Goal: Task Accomplishment & Management: Complete application form

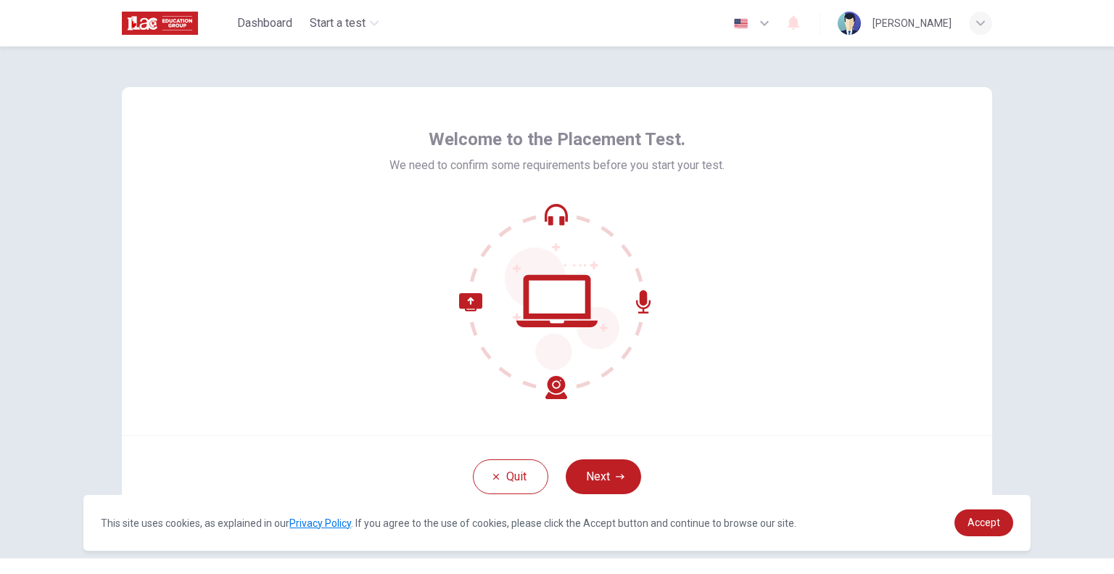
scroll to position [30, 0]
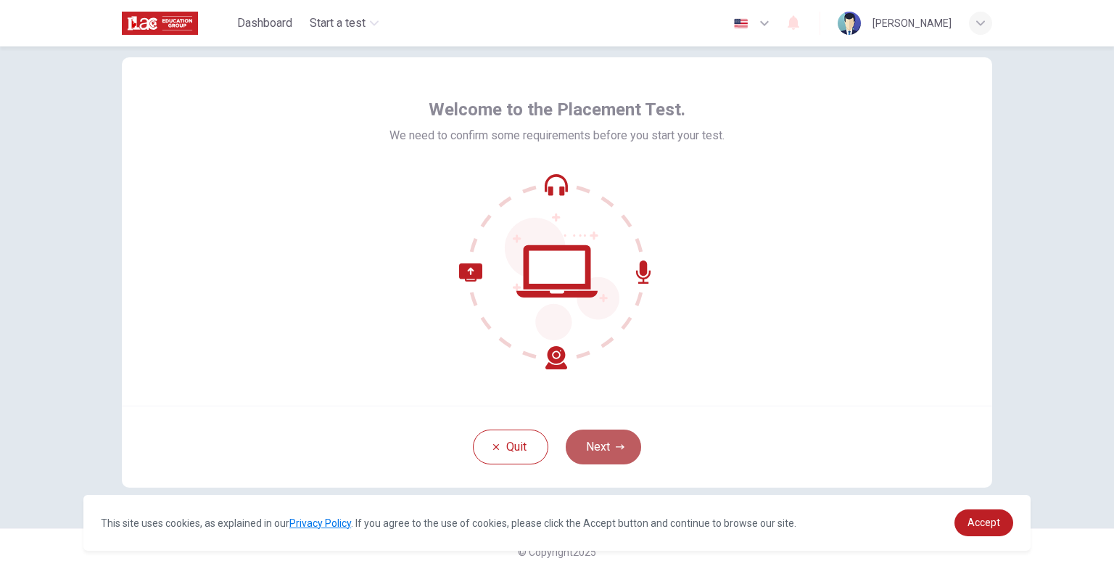
click at [606, 455] on button "Next" at bounding box center [603, 446] width 75 height 35
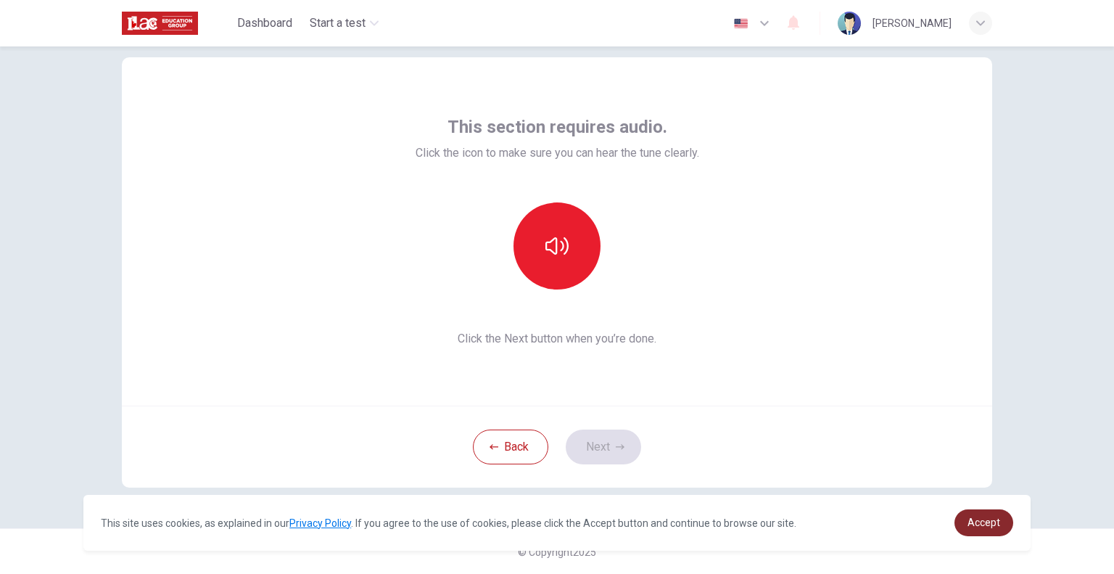
click at [991, 516] on span "Accept" at bounding box center [984, 522] width 33 height 12
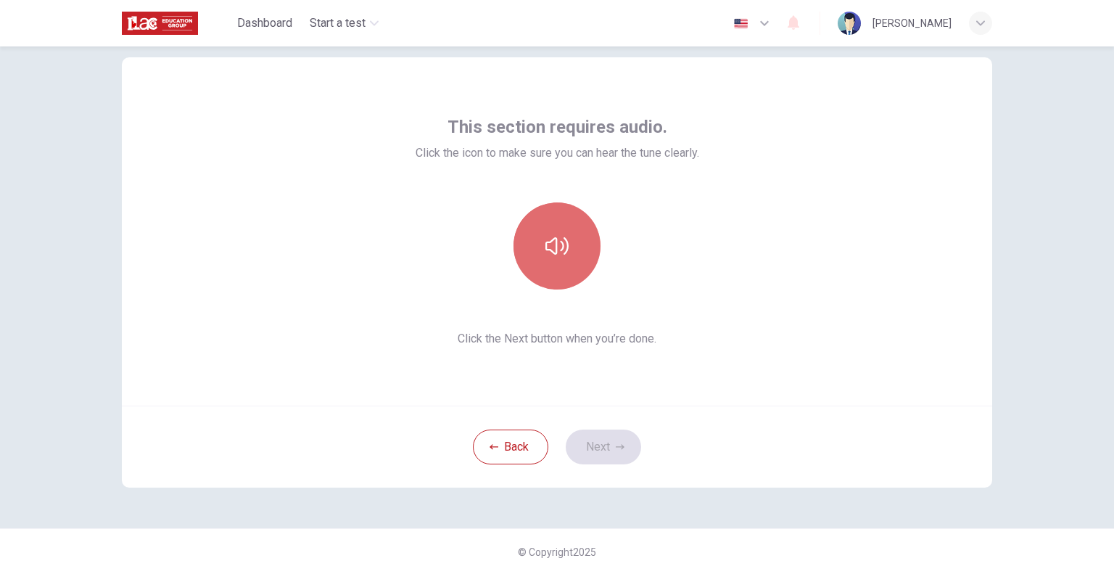
click at [554, 271] on button "button" at bounding box center [556, 245] width 87 height 87
click at [554, 273] on button "button" at bounding box center [556, 245] width 87 height 87
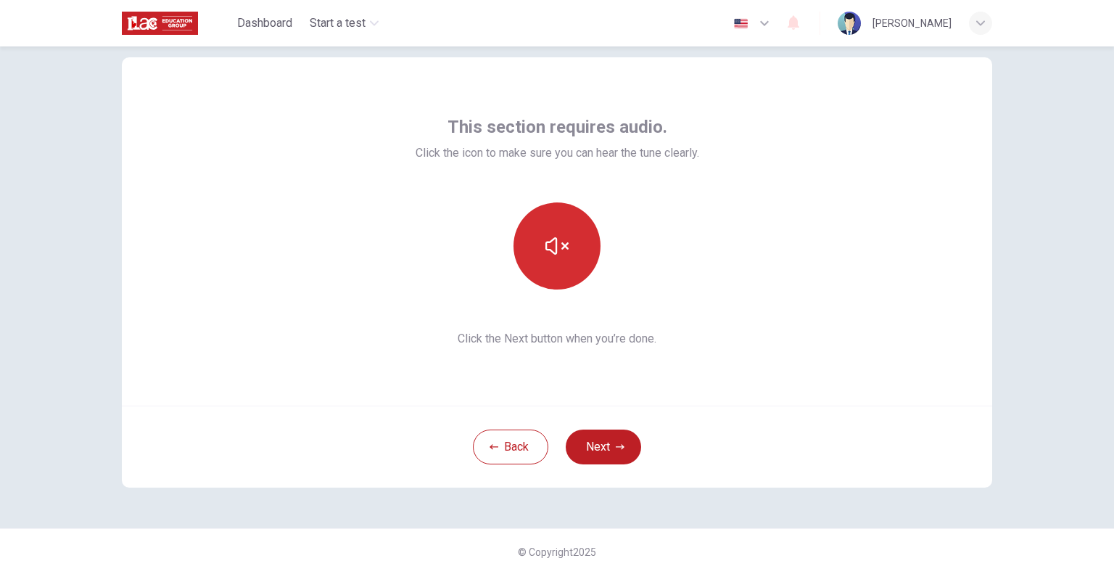
click at [554, 273] on button "button" at bounding box center [556, 245] width 87 height 87
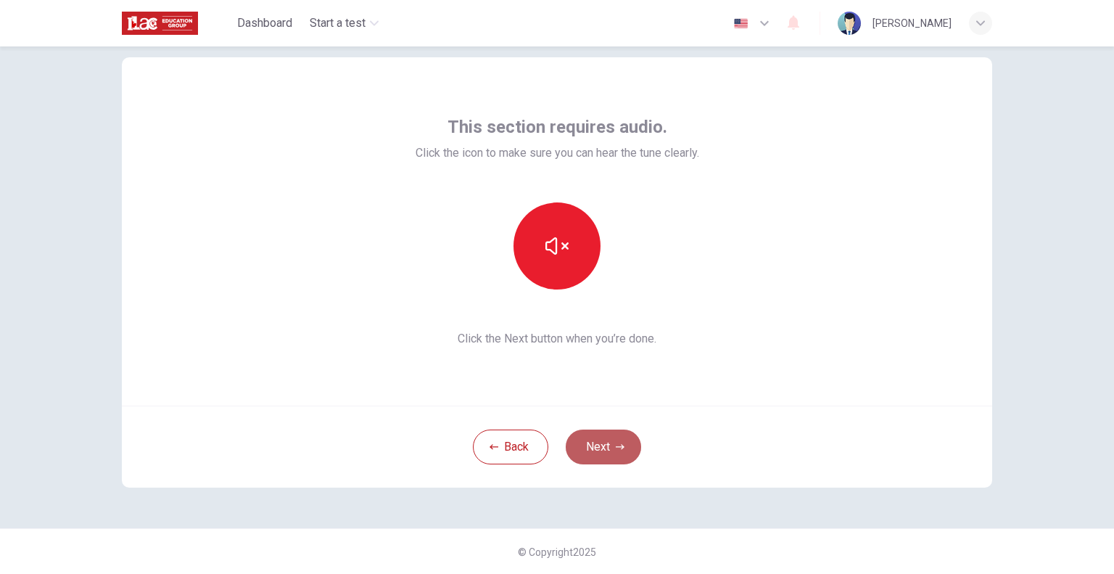
click at [608, 455] on button "Next" at bounding box center [603, 446] width 75 height 35
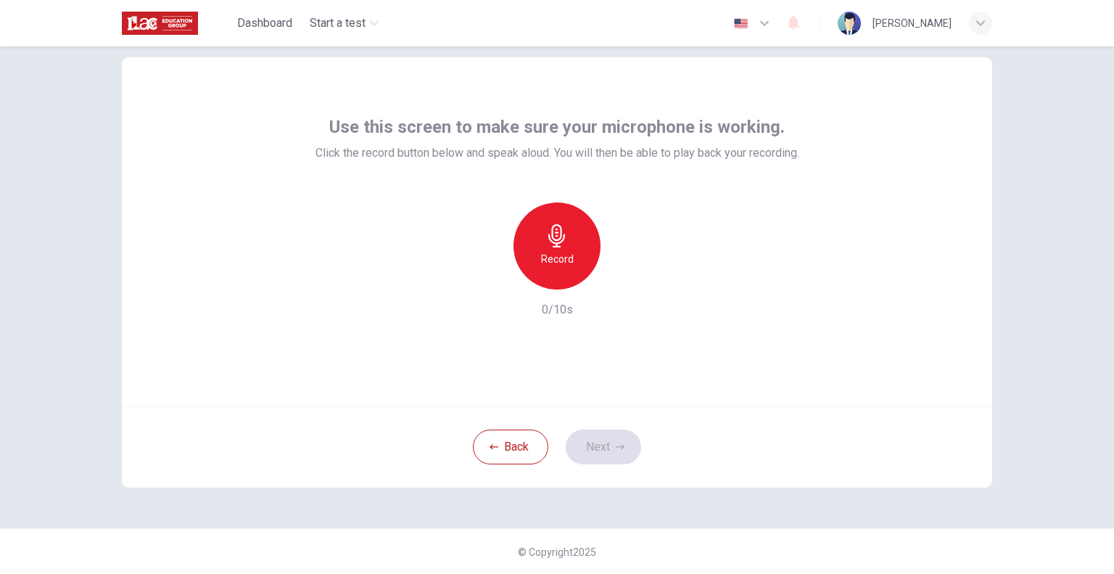
click at [557, 264] on h6 "Record" at bounding box center [557, 258] width 33 height 17
click at [624, 281] on icon "button" at bounding box center [623, 278] width 15 height 15
click at [611, 447] on button "Next" at bounding box center [603, 446] width 75 height 35
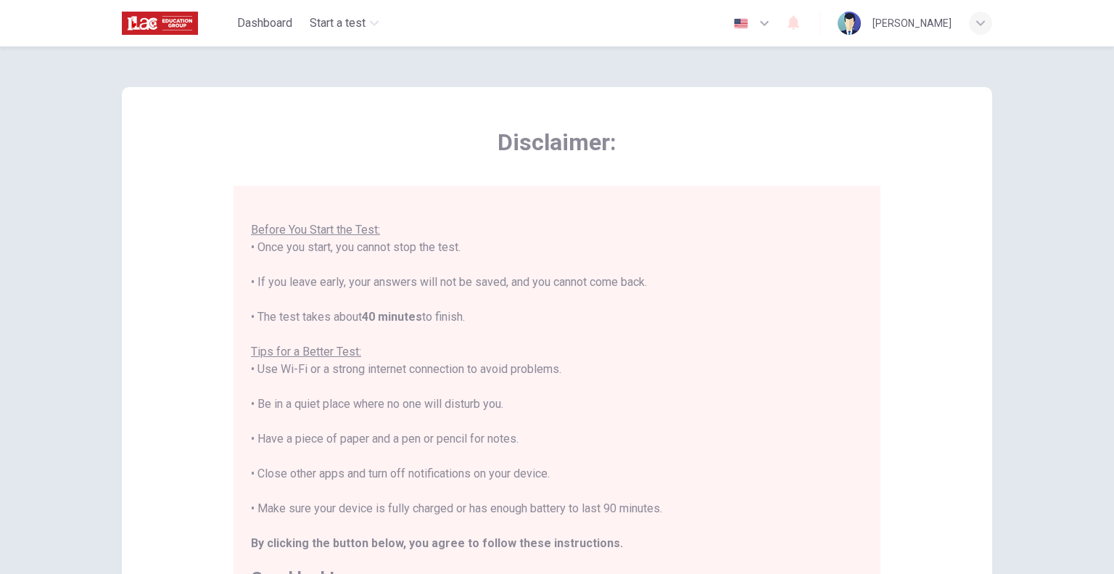
scroll to position [232, 0]
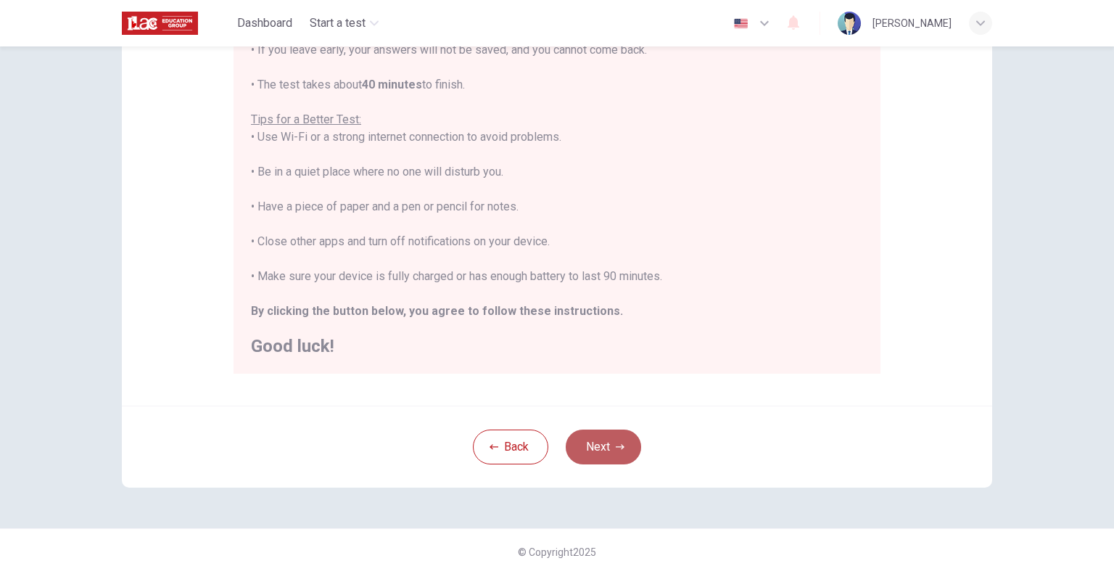
click at [593, 443] on button "Next" at bounding box center [603, 446] width 75 height 35
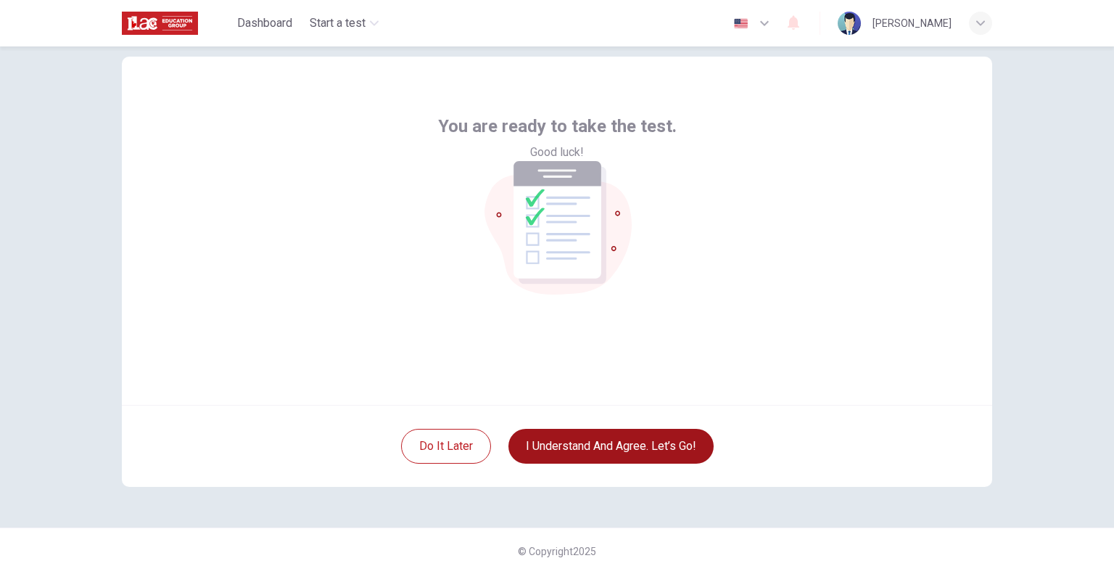
scroll to position [30, 0]
click at [667, 443] on button "I understand and agree. Let’s go!" at bounding box center [610, 446] width 205 height 35
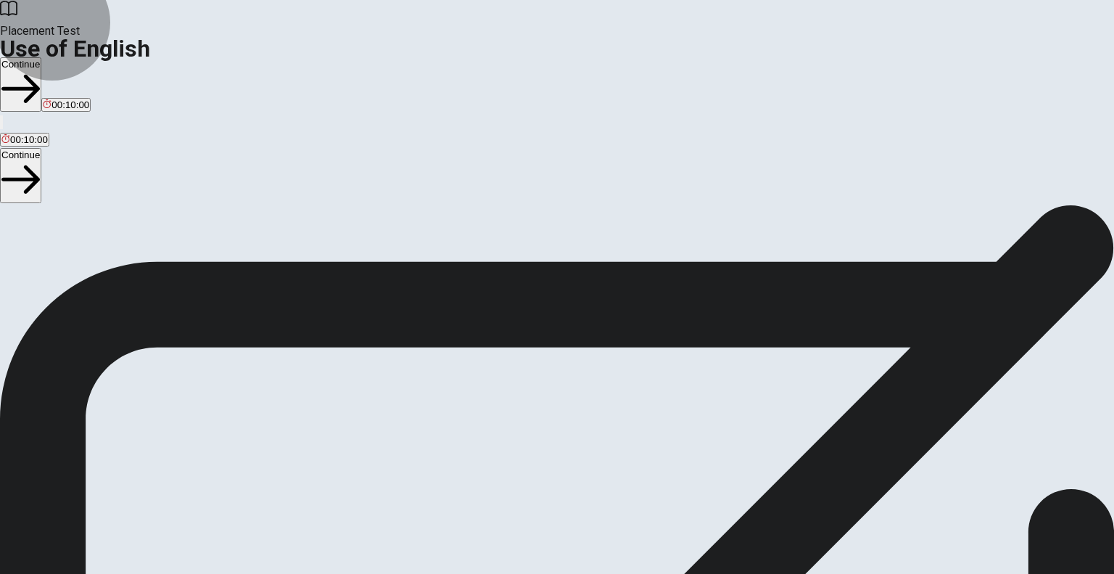
click at [41, 57] on button "Continue" at bounding box center [20, 84] width 41 height 54
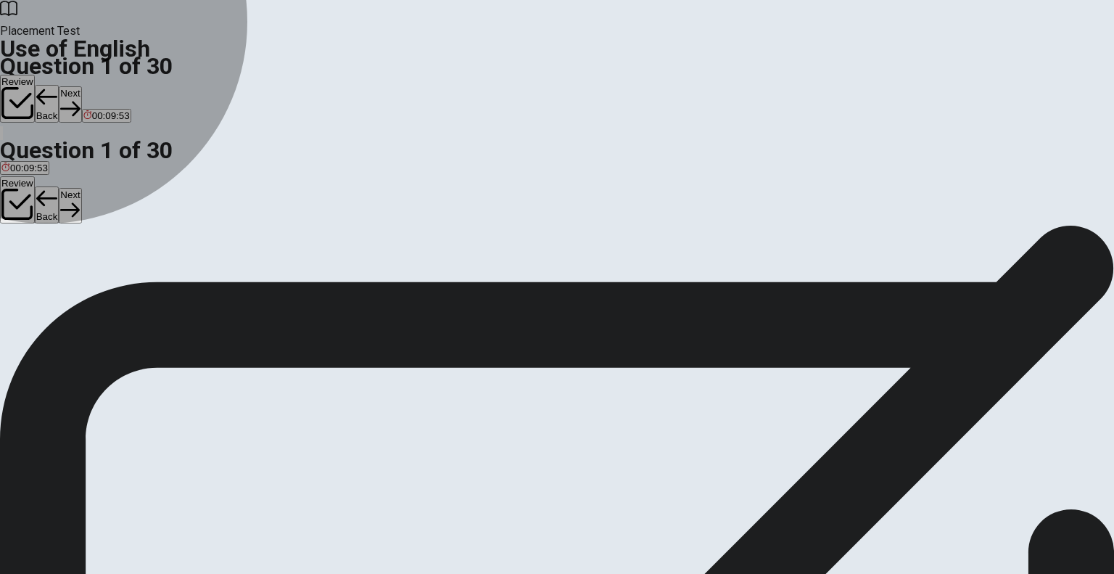
click at [185, 283] on span "were finishing" at bounding box center [154, 277] width 59 height 11
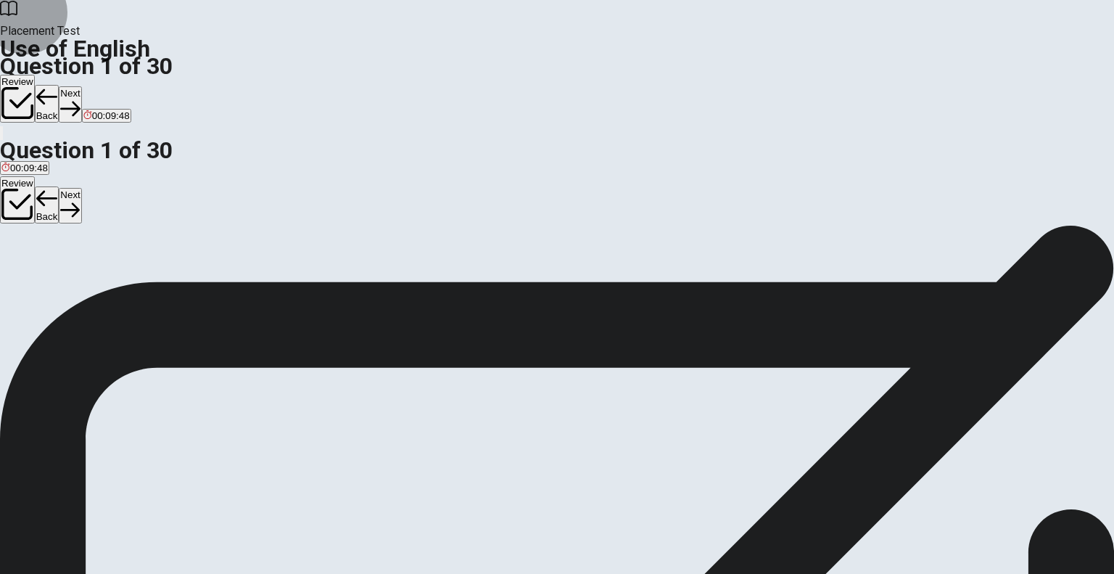
click at [81, 86] on button "Next" at bounding box center [70, 104] width 22 height 36
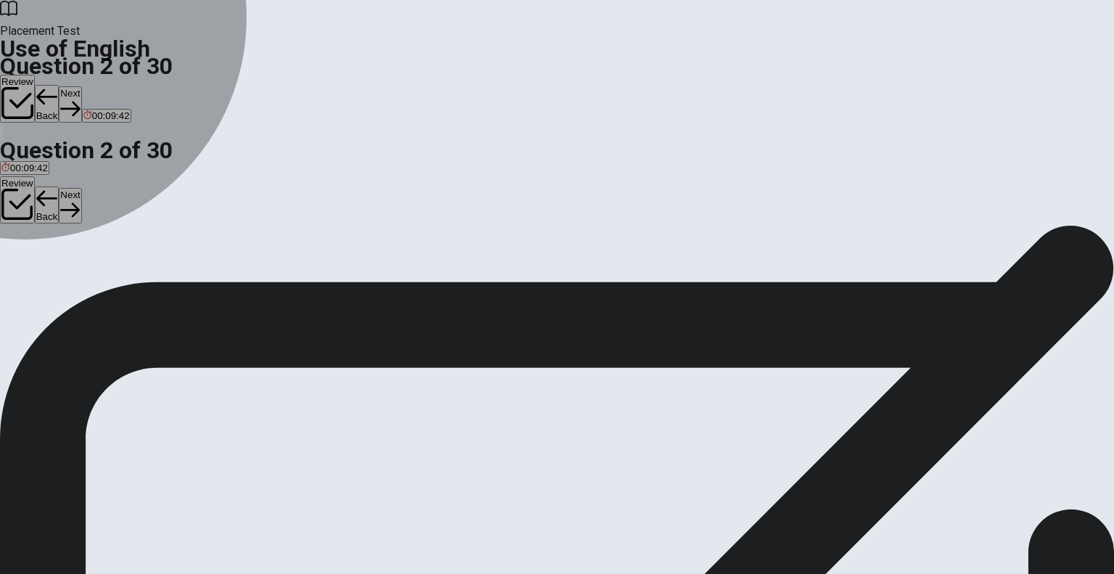
click at [72, 272] on div "D" at bounding box center [64, 266] width 15 height 11
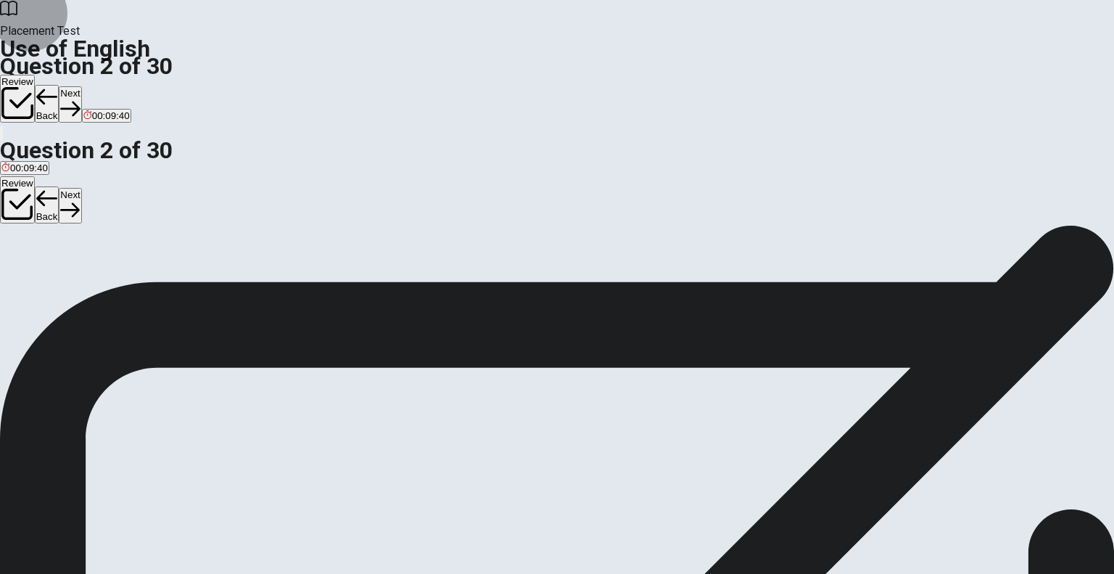
click at [81, 86] on button "Next" at bounding box center [70, 104] width 22 height 36
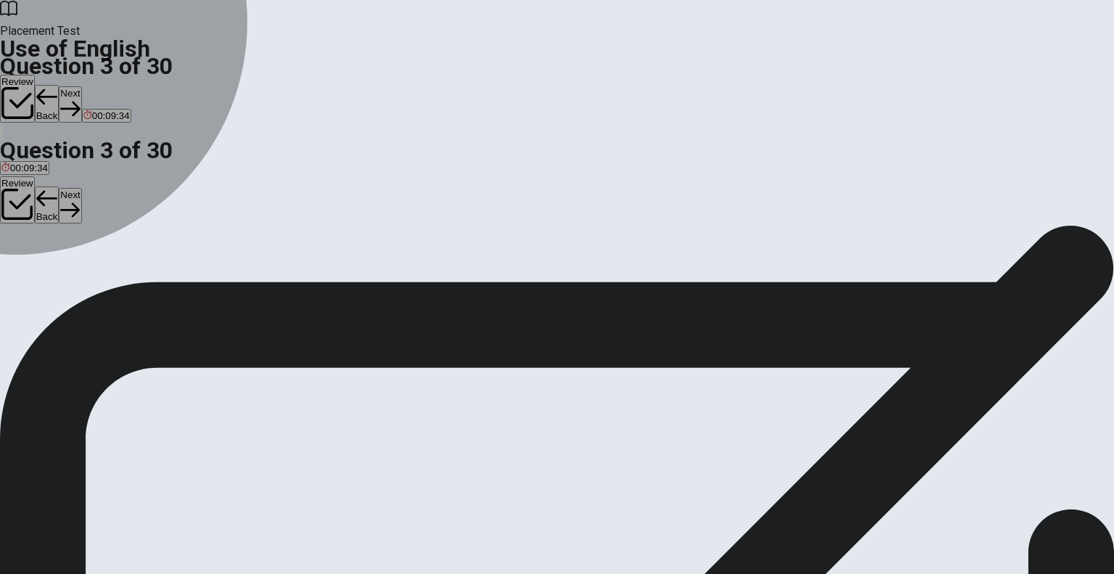
click at [16, 261] on div "A" at bounding box center [8, 266] width 15 height 11
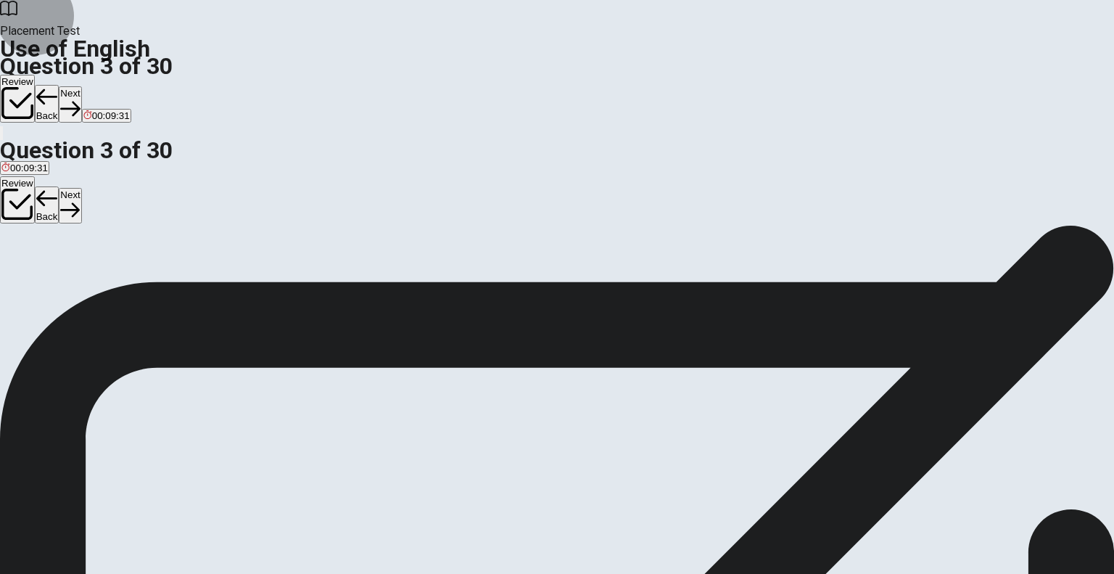
click at [81, 86] on button "Next" at bounding box center [70, 104] width 22 height 36
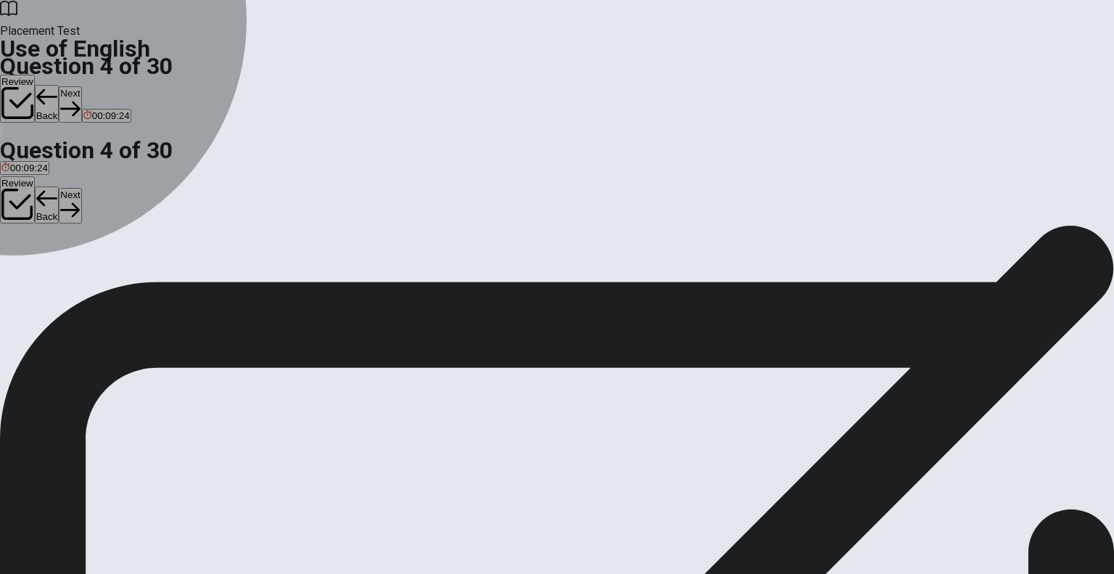
click at [49, 272] on div "C" at bounding box center [42, 266] width 15 height 11
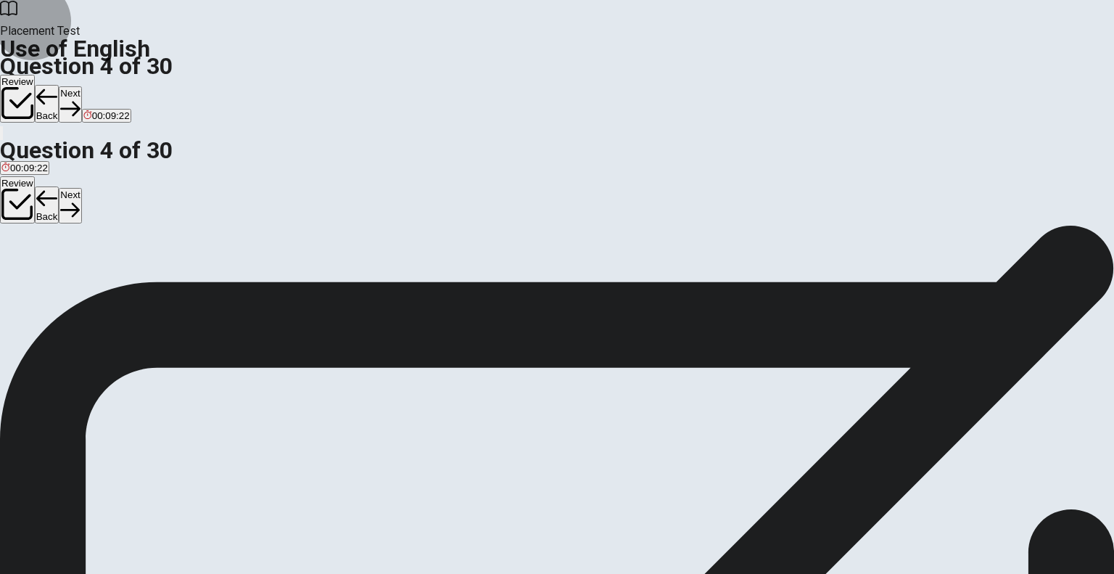
click at [81, 86] on button "Next" at bounding box center [70, 104] width 22 height 36
click at [70, 272] on div "C" at bounding box center [61, 266] width 20 height 11
click at [81, 86] on button "Next" at bounding box center [70, 104] width 22 height 36
click at [49, 272] on div "B" at bounding box center [38, 266] width 20 height 11
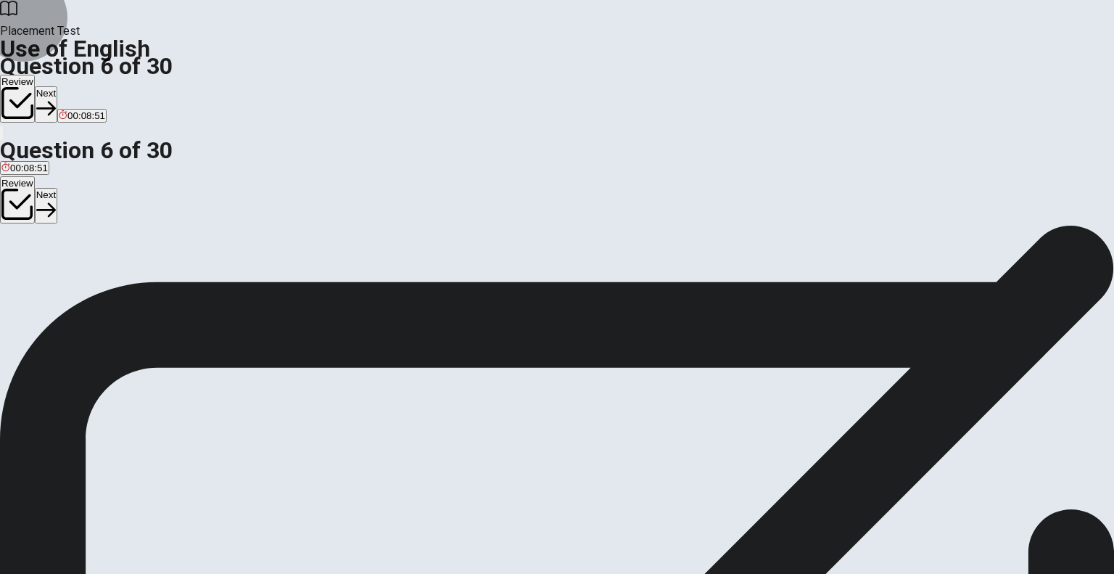
click at [57, 86] on button "Next" at bounding box center [46, 104] width 22 height 36
click at [121, 255] on div "D" at bounding box center [97, 249] width 49 height 11
click at [81, 86] on button "Next" at bounding box center [70, 104] width 22 height 36
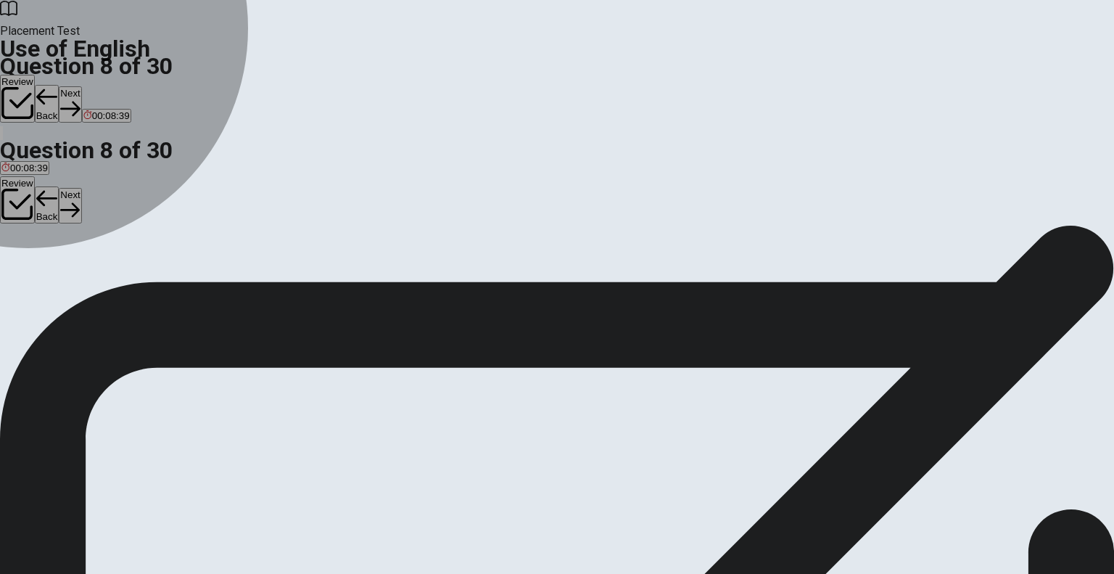
click at [115, 267] on button "D building" at bounding box center [96, 254] width 36 height 25
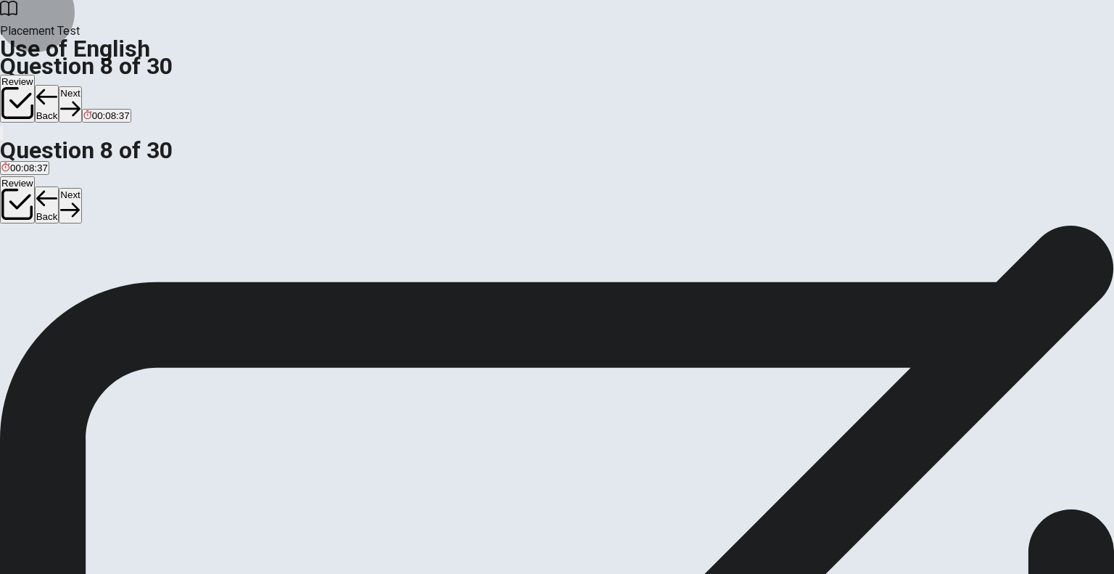
click at [81, 86] on button "Next" at bounding box center [70, 104] width 22 height 36
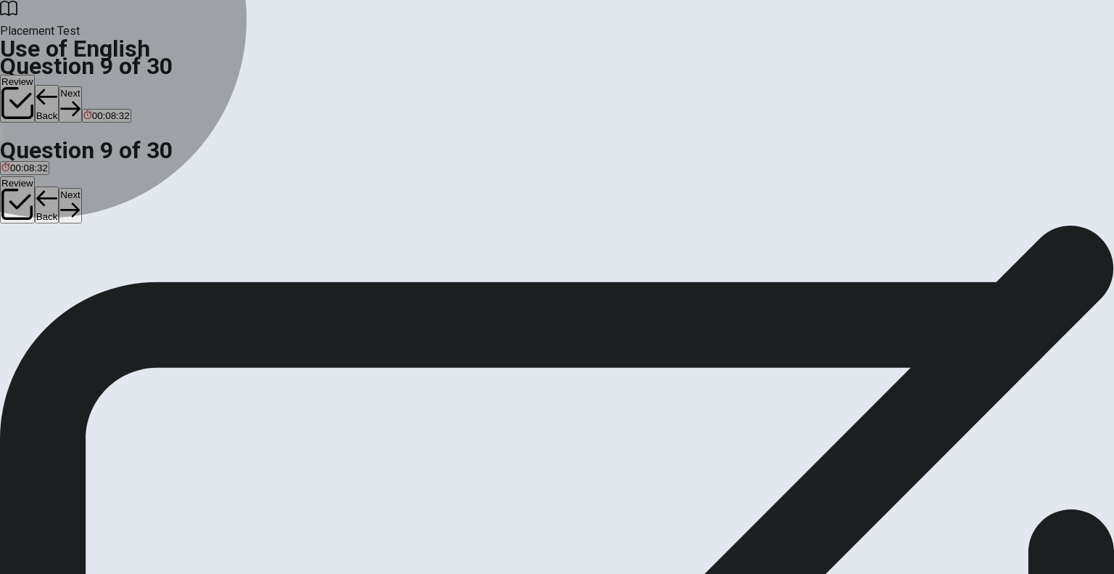
click at [133, 265] on span "hospital" at bounding box center [116, 260] width 33 height 11
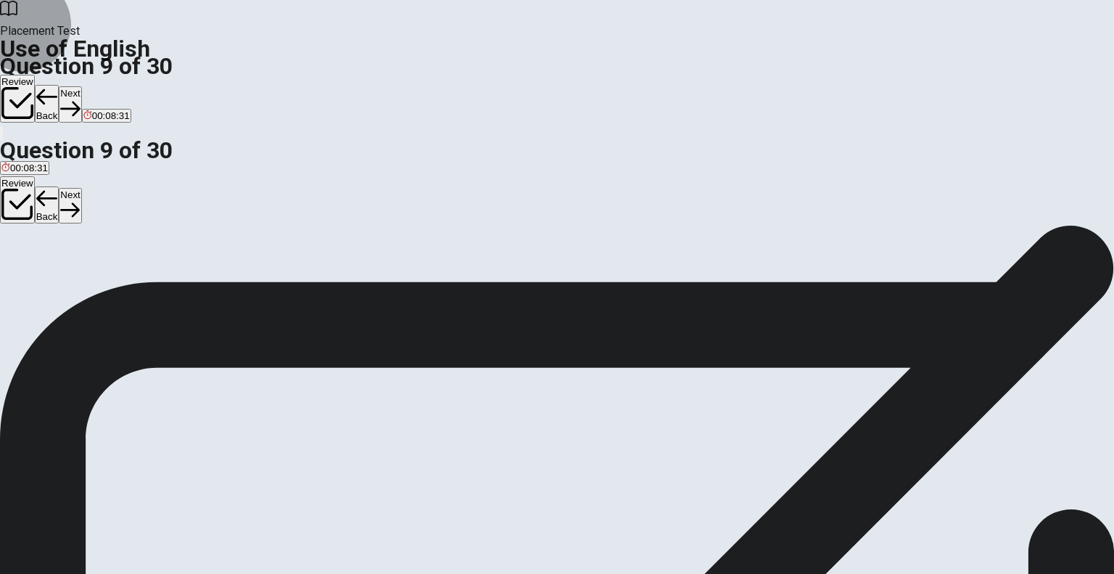
click at [81, 86] on button "Next" at bounding box center [70, 104] width 22 height 36
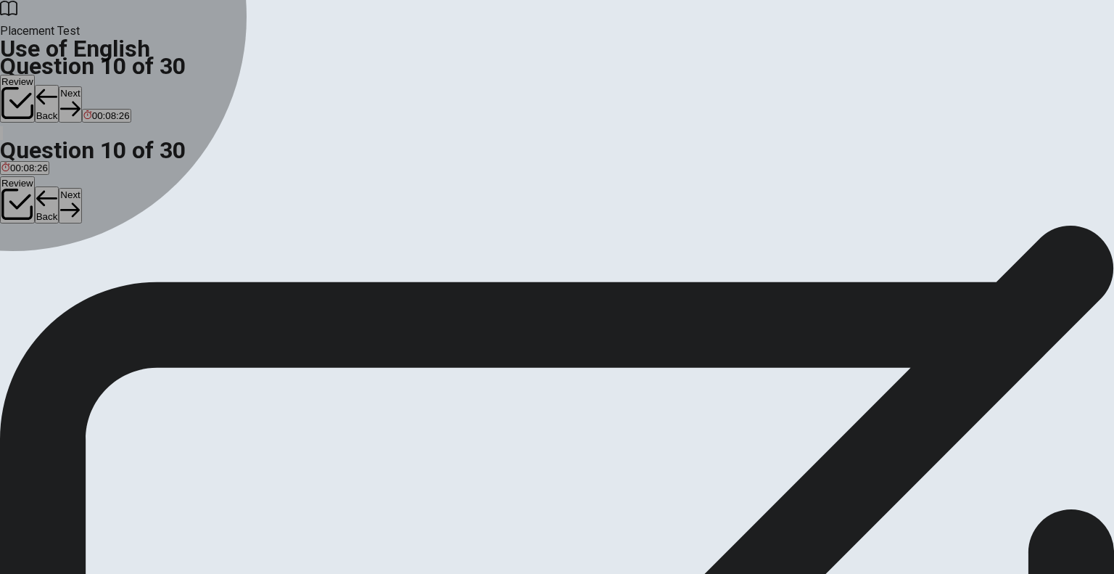
click at [86, 255] on div "D" at bounding box center [76, 249] width 20 height 11
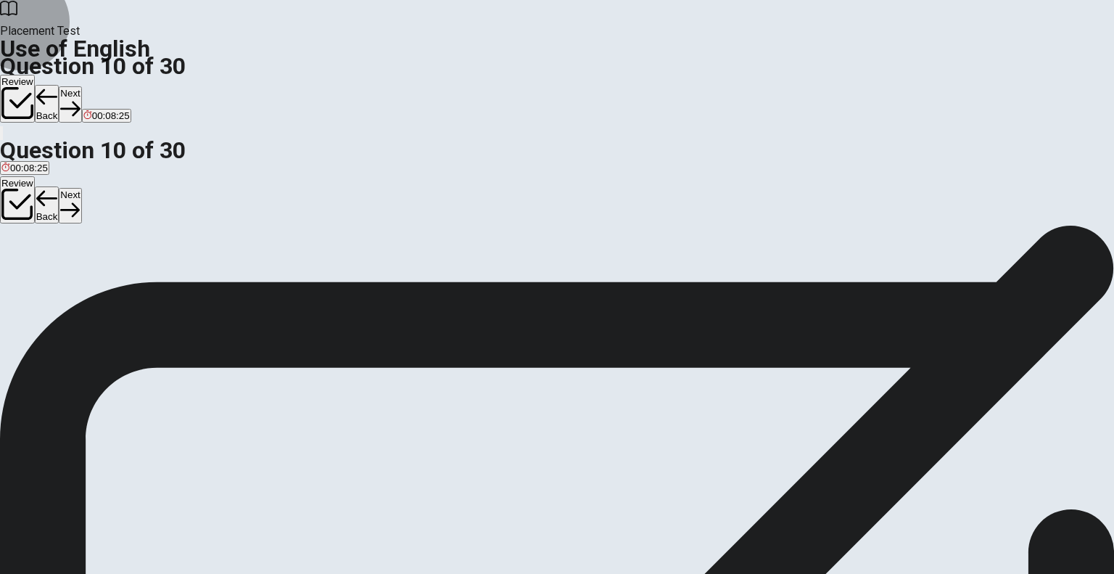
click at [81, 86] on button "Next" at bounding box center [70, 104] width 22 height 36
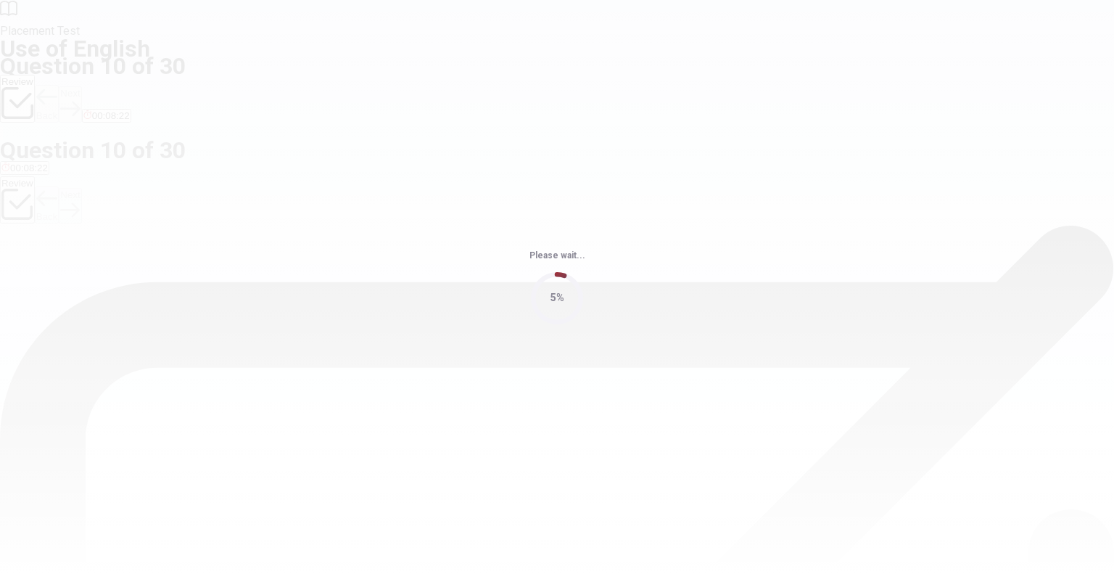
scroll to position [0, 0]
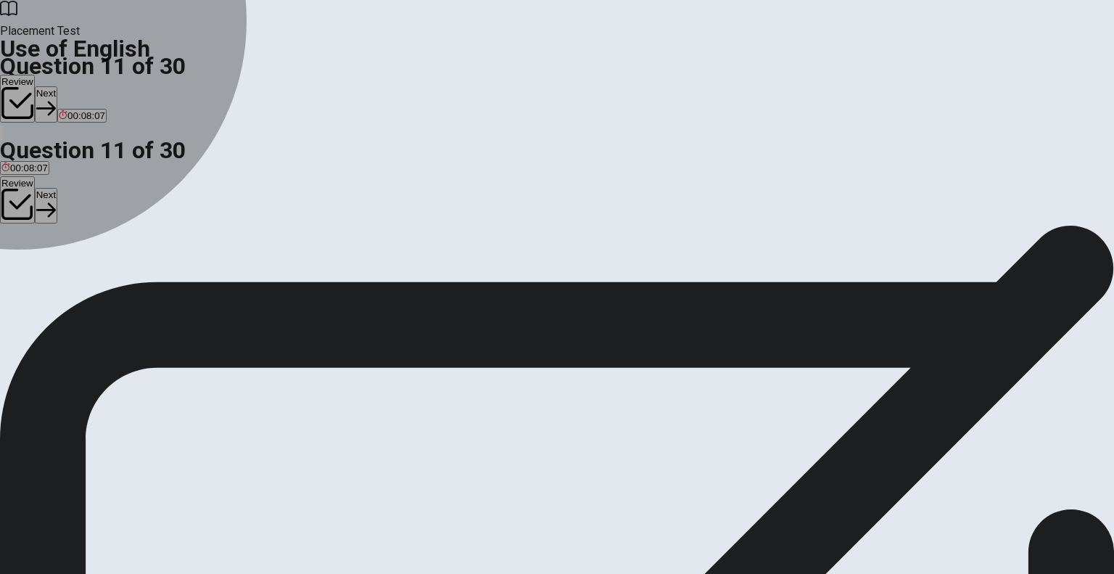
click at [33, 272] on div "C" at bounding box center [29, 266] width 7 height 11
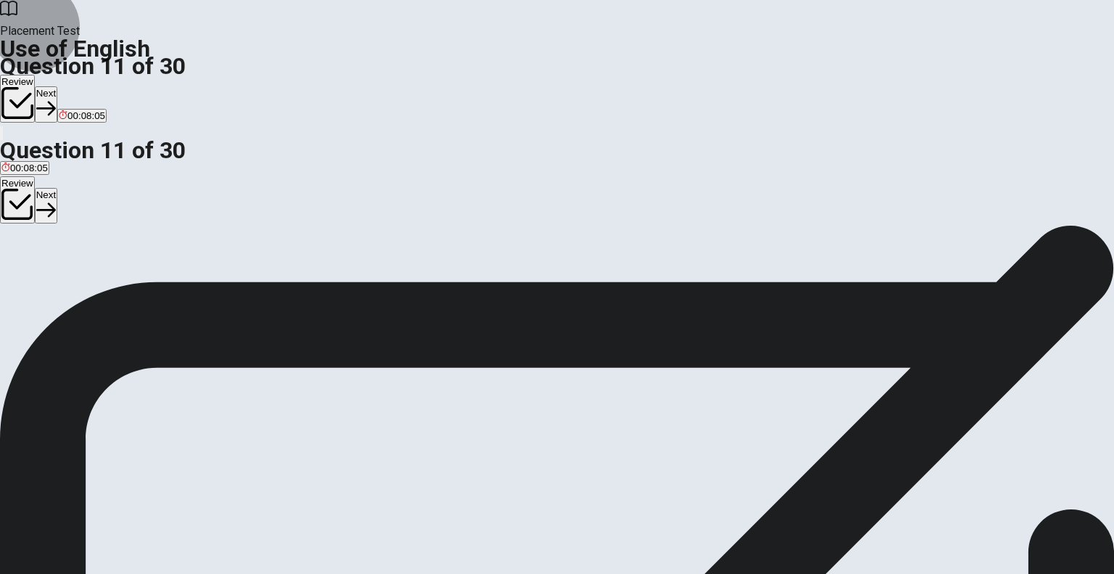
click at [57, 86] on button "Next" at bounding box center [46, 104] width 22 height 36
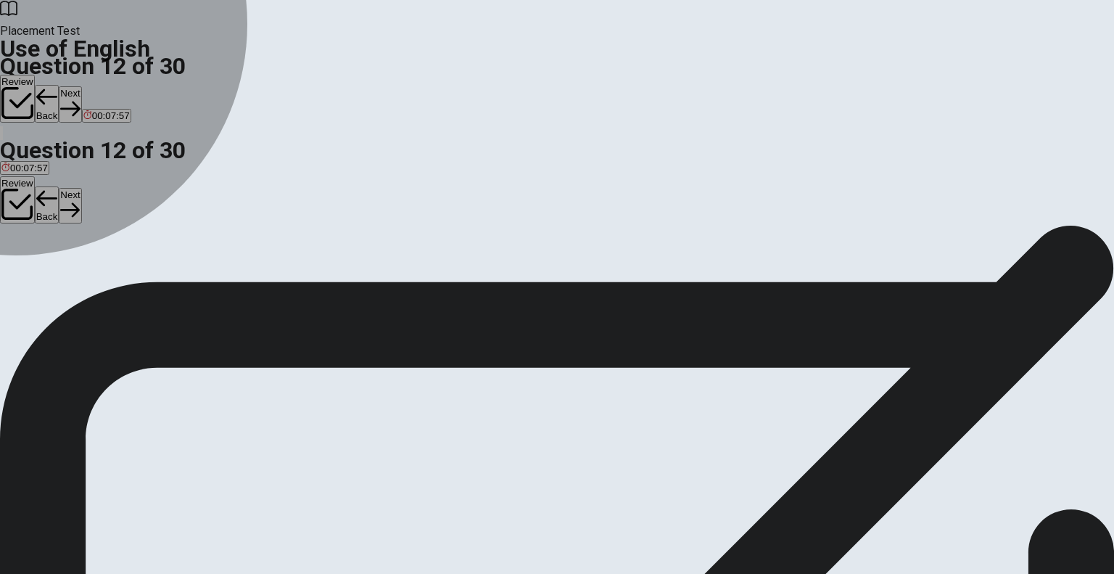
click at [65, 272] on div "D" at bounding box center [59, 266] width 11 height 11
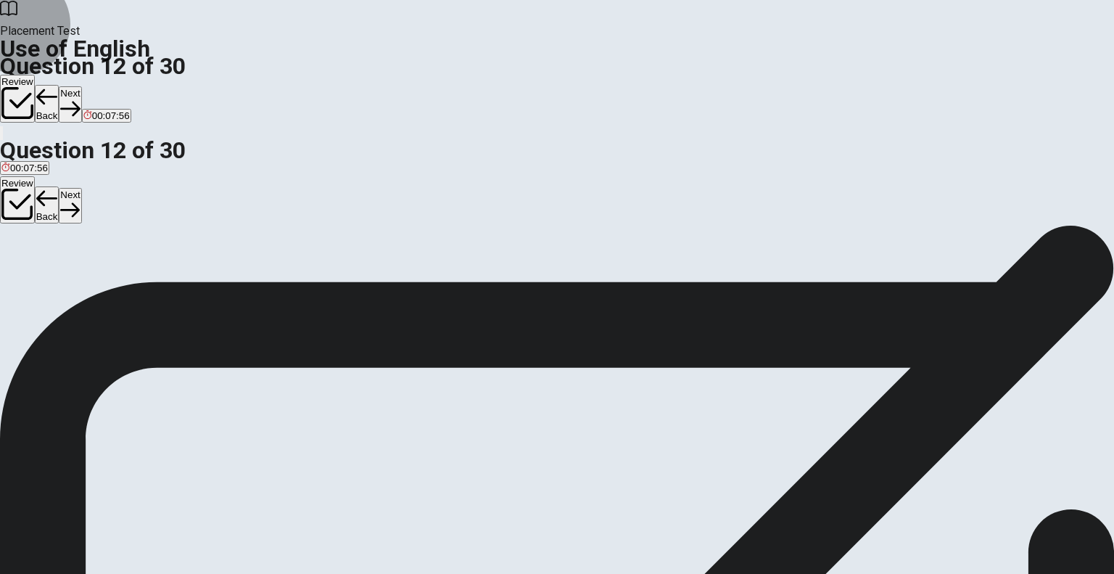
click at [81, 86] on button "Next" at bounding box center [70, 104] width 22 height 36
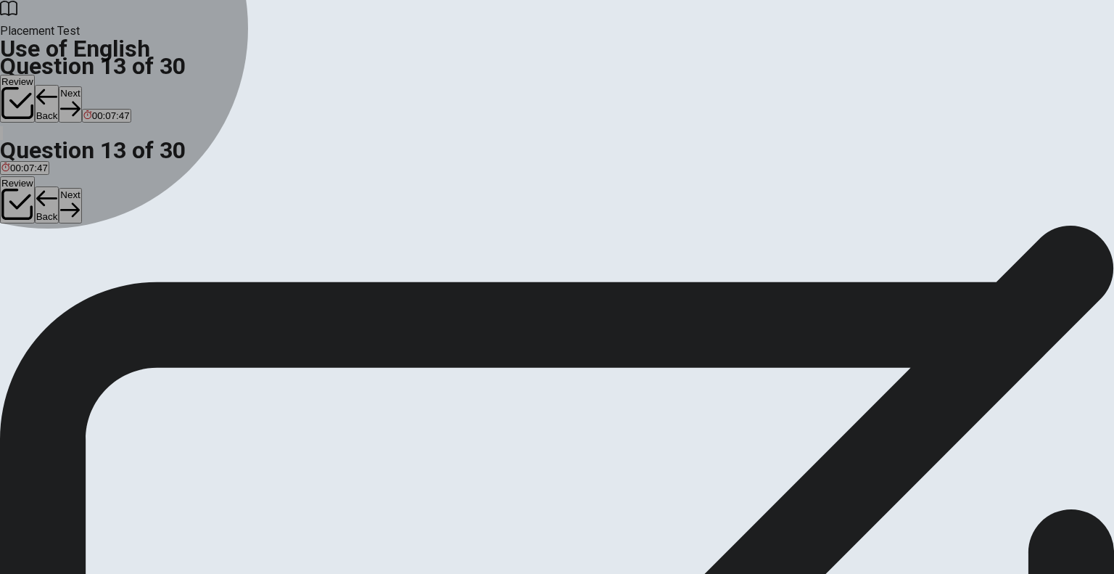
click at [107, 284] on button "C was cooking" at bounding box center [79, 272] width 56 height 25
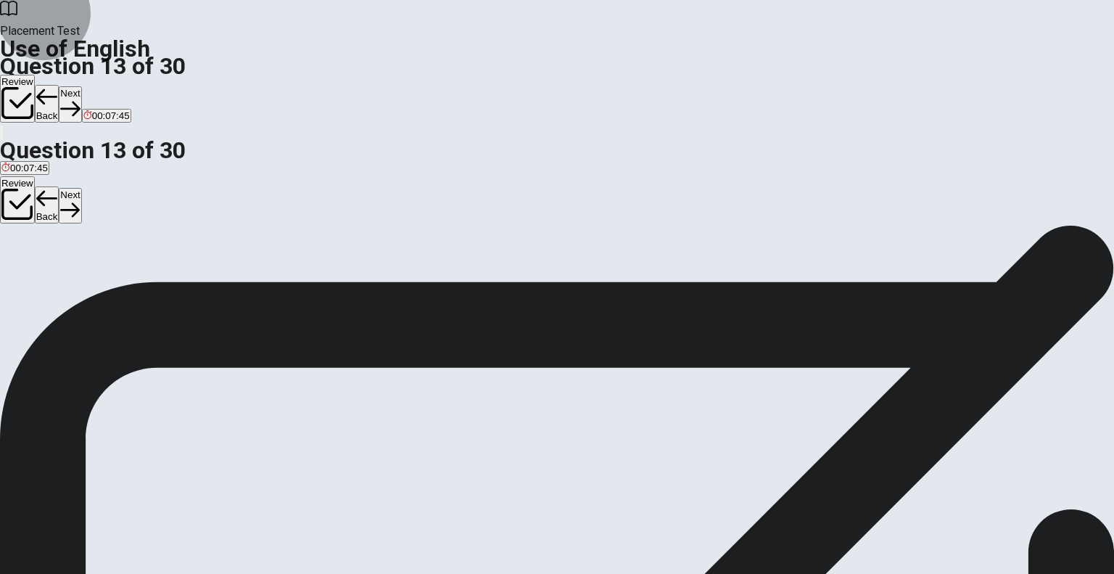
click at [80, 99] on icon "button" at bounding box center [70, 109] width 20 height 20
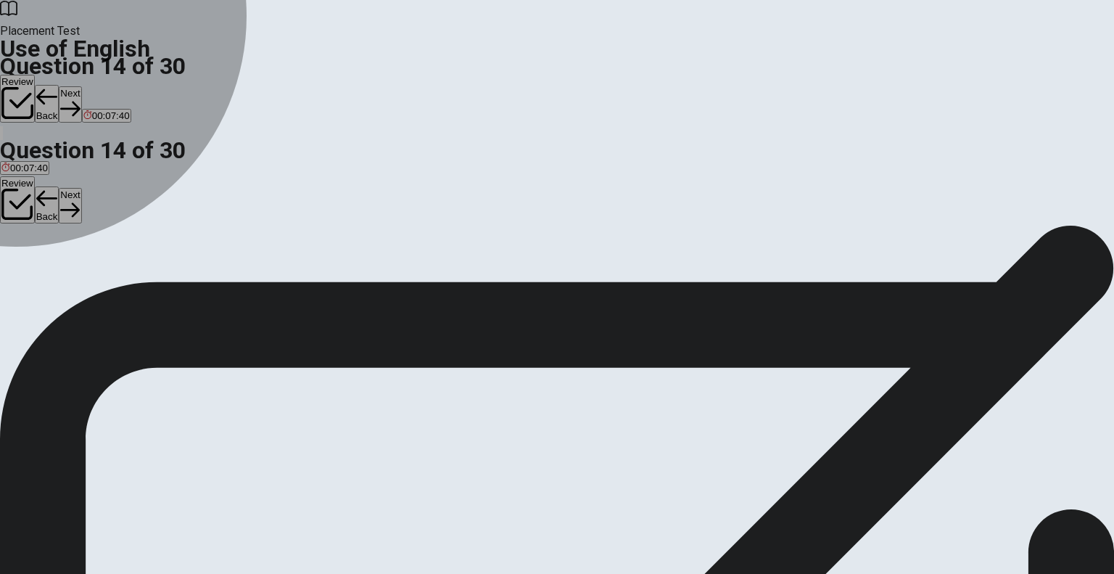
click at [91, 272] on div "D" at bounding box center [83, 266] width 16 height 11
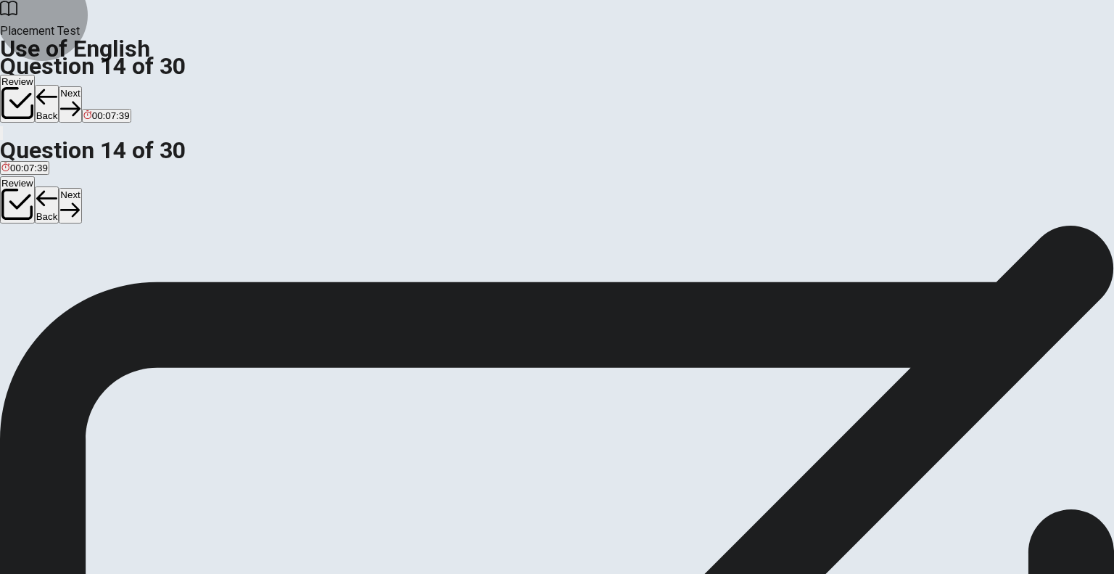
click at [80, 99] on icon "button" at bounding box center [70, 109] width 20 height 20
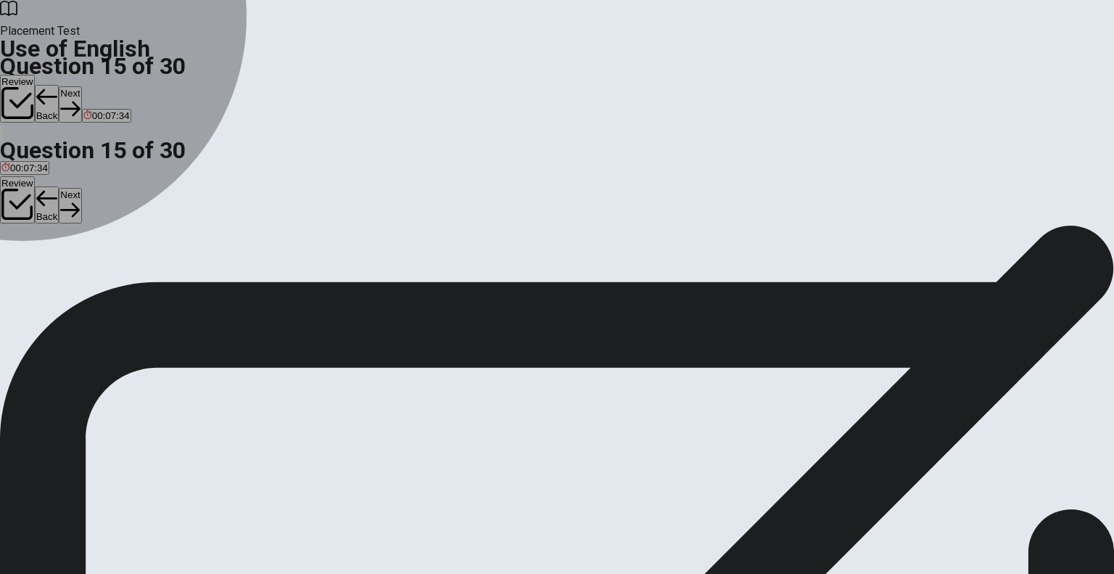
click at [17, 261] on div "A" at bounding box center [9, 266] width 16 height 11
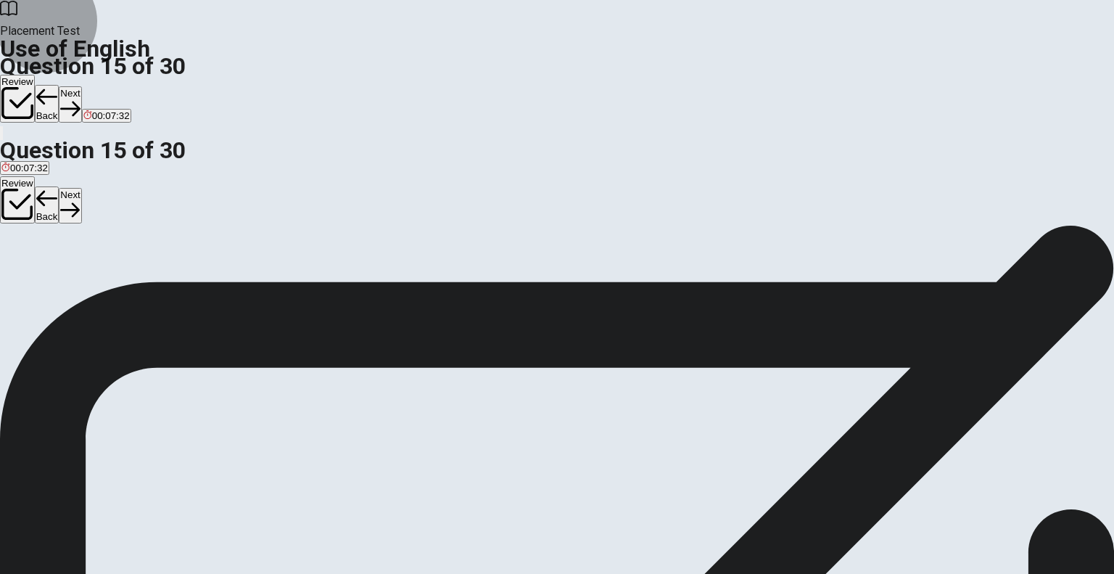
click at [81, 86] on button "Next" at bounding box center [70, 104] width 22 height 36
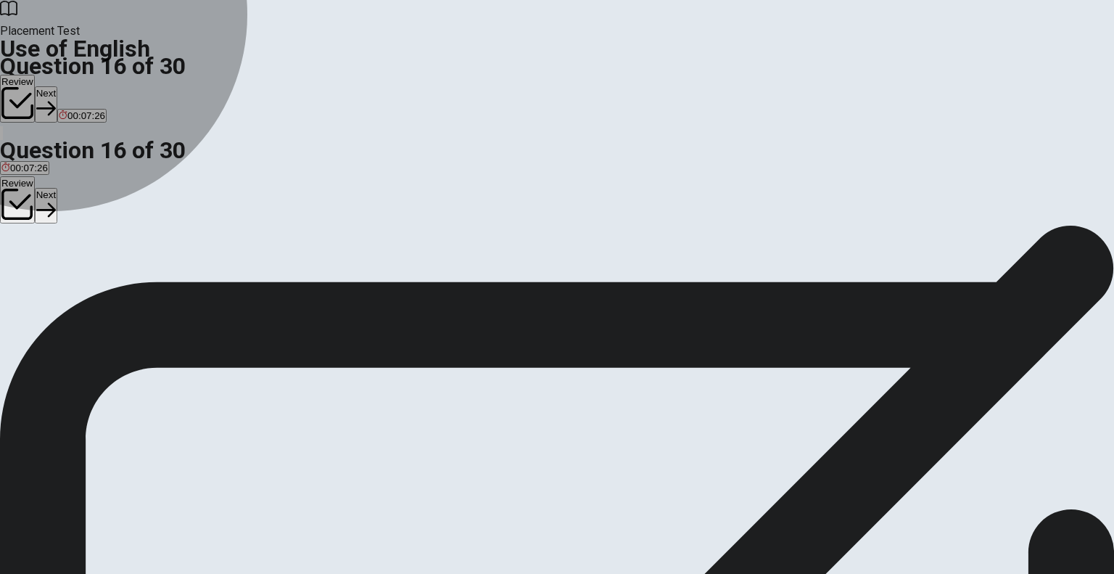
click at [28, 272] on span "empty" at bounding box center [14, 277] width 26 height 11
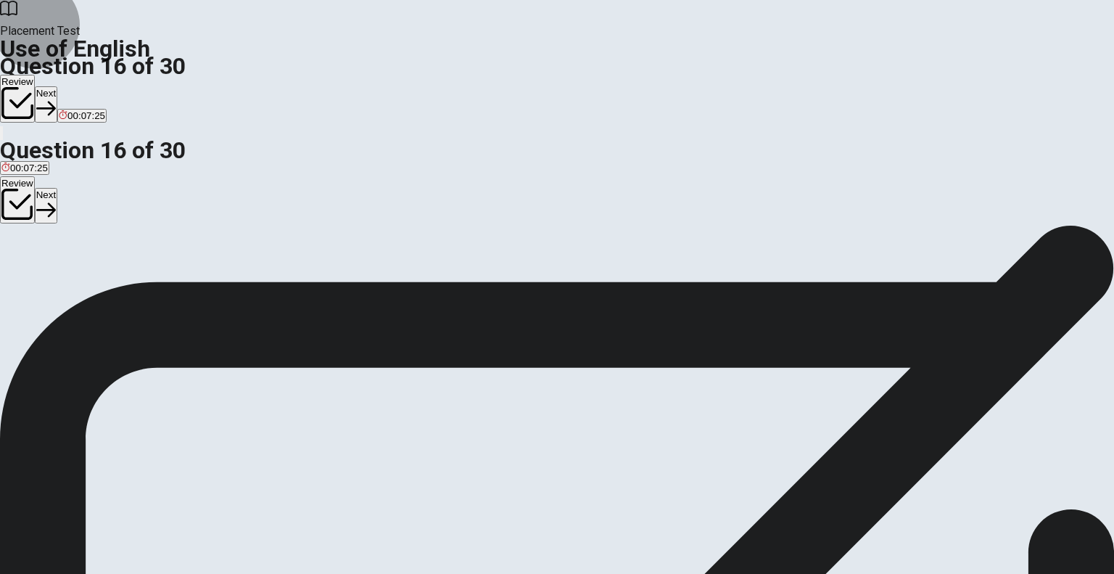
click at [57, 86] on button "Next" at bounding box center [46, 104] width 22 height 36
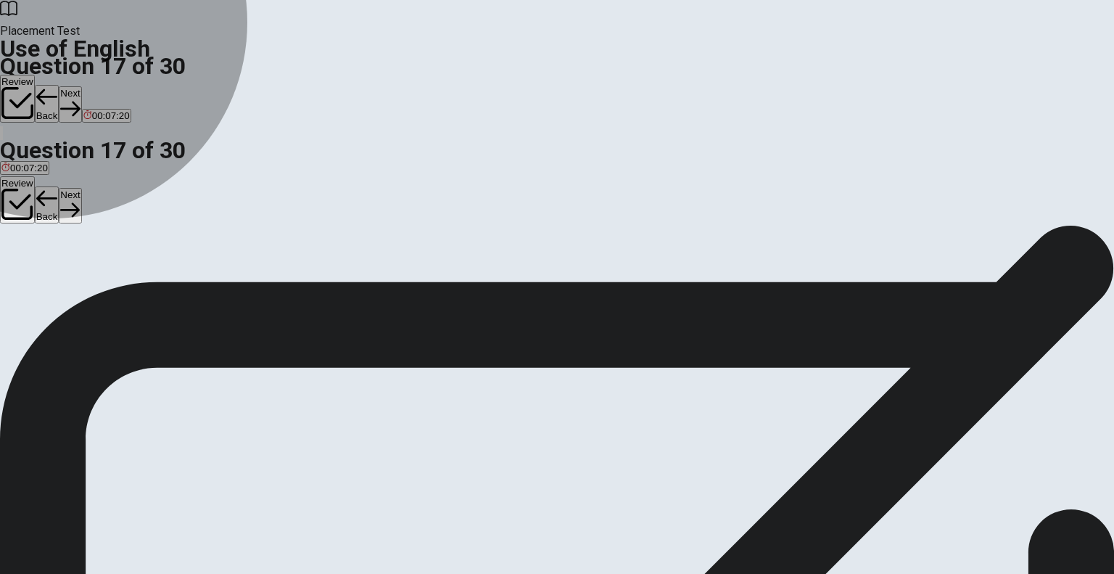
click at [22, 272] on span "clear" at bounding box center [11, 277] width 21 height 11
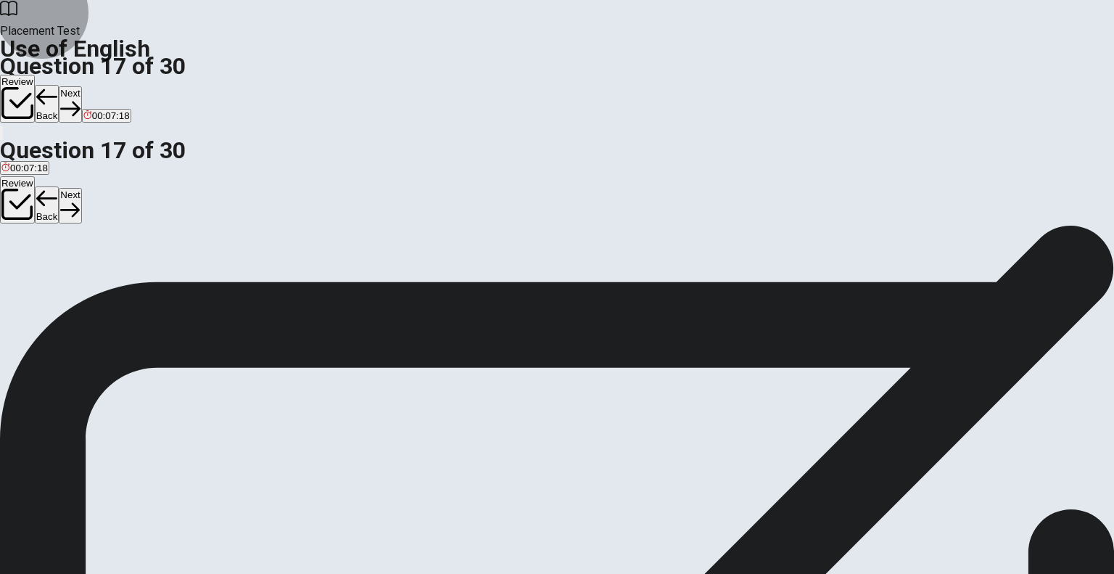
click at [80, 99] on icon "button" at bounding box center [70, 109] width 20 height 20
click at [128, 284] on button "D medicine" at bounding box center [106, 272] width 41 height 25
click at [81, 86] on button "Next" at bounding box center [70, 104] width 22 height 36
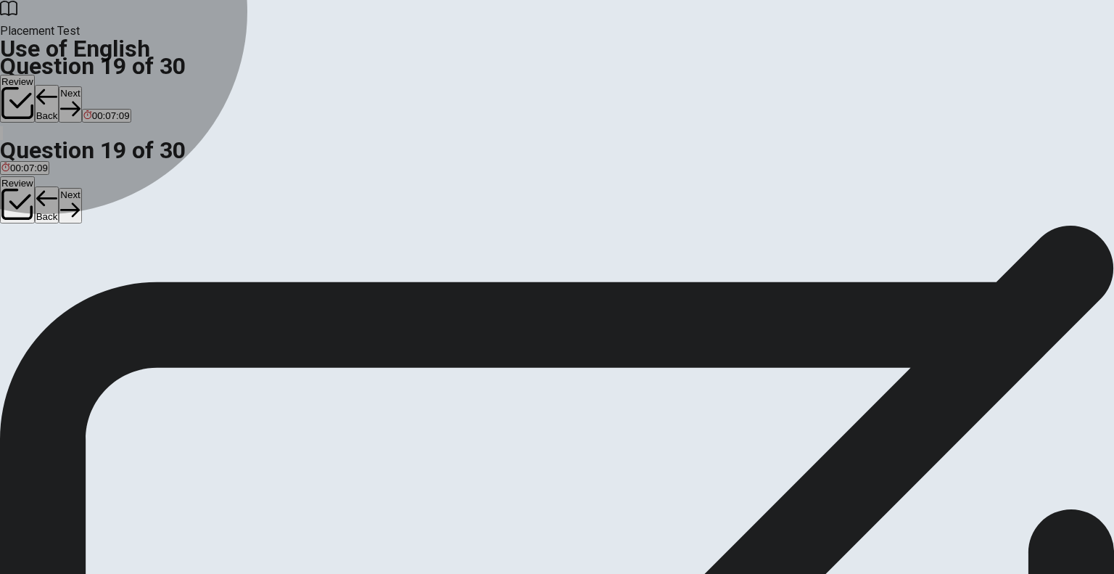
click at [45, 272] on span "basketball" at bounding box center [23, 277] width 44 height 11
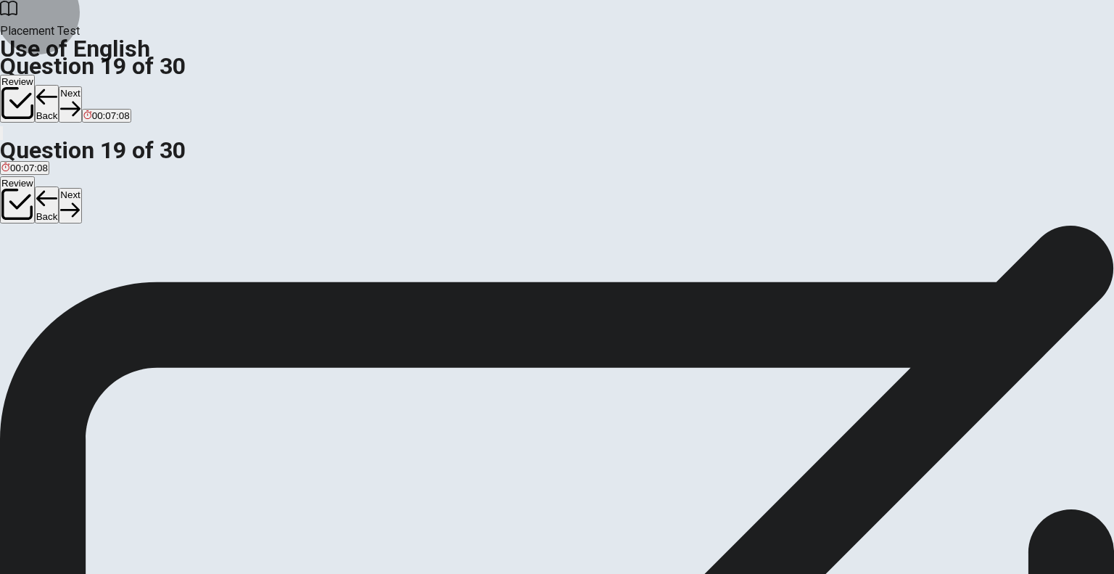
click at [81, 86] on button "Next" at bounding box center [70, 104] width 22 height 36
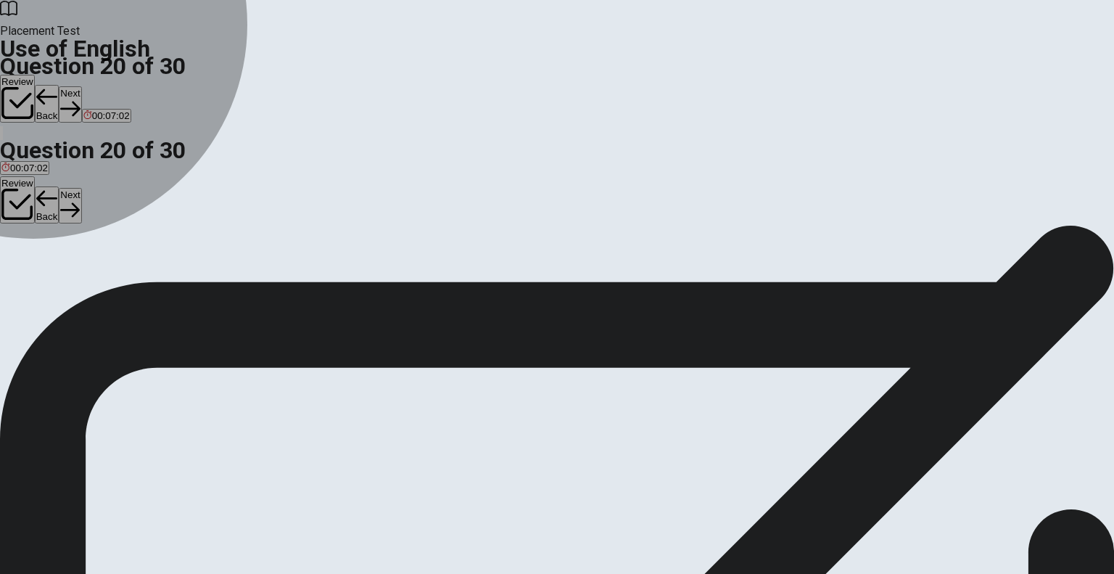
click at [29, 260] on button "A sends" at bounding box center [14, 272] width 29 height 25
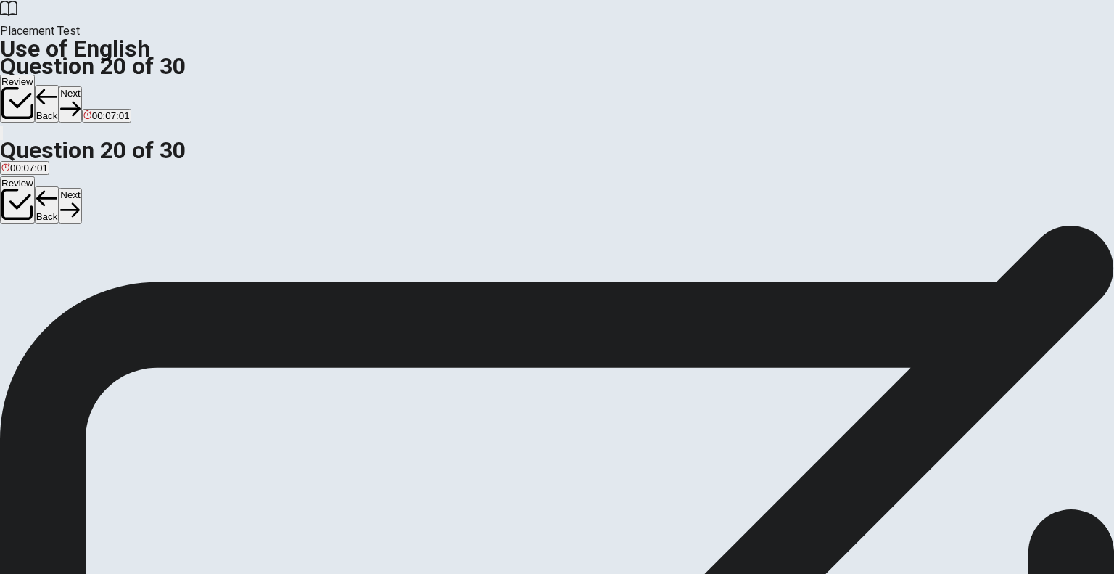
click at [81, 86] on button "Next" at bounding box center [70, 104] width 22 height 36
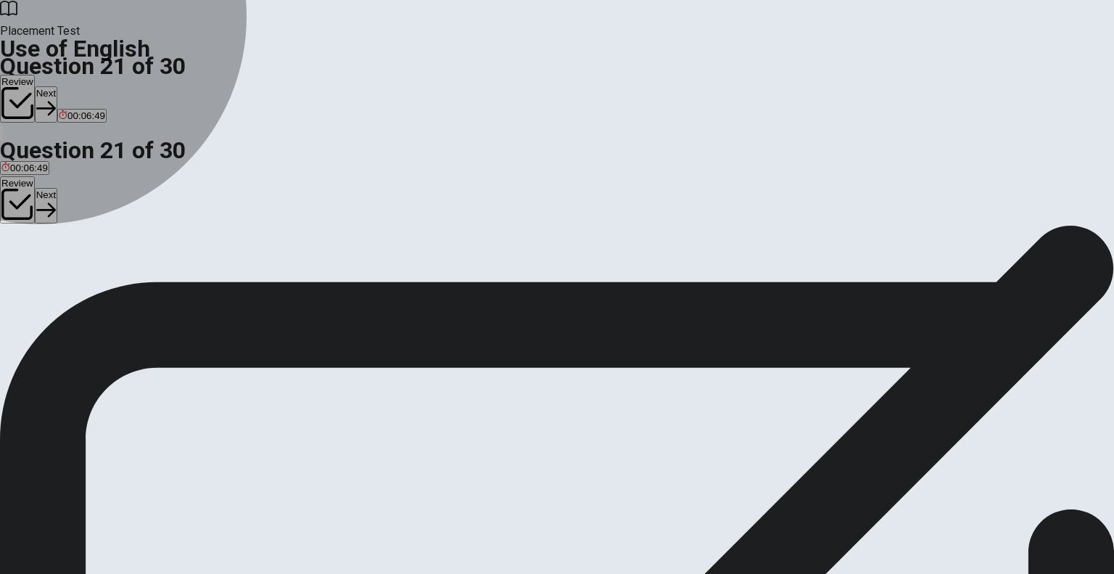
click at [58, 281] on span "leave" at bounding box center [46, 277] width 23 height 11
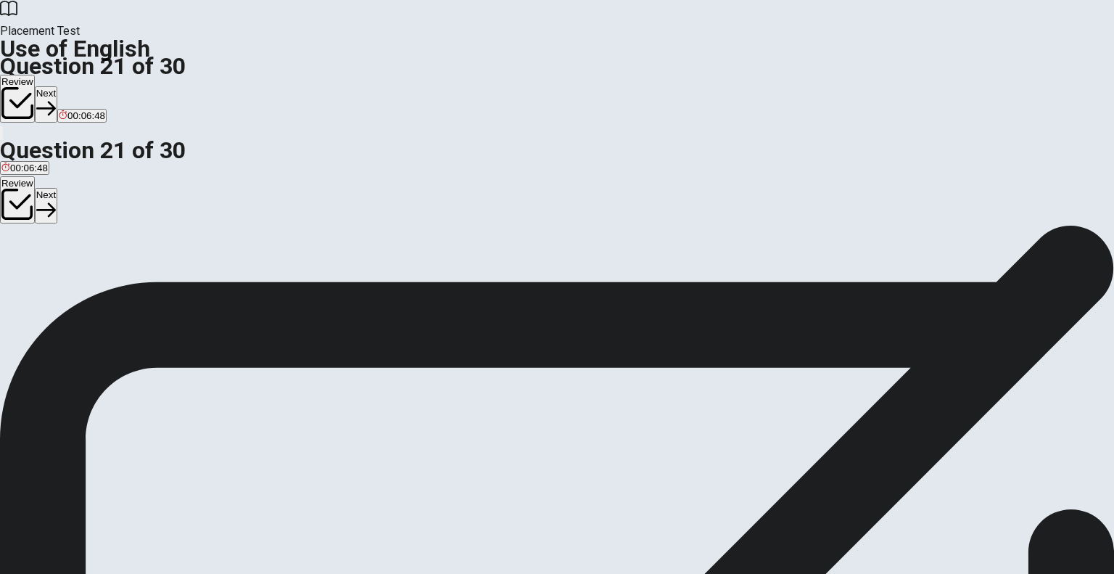
click at [57, 86] on button "Next" at bounding box center [46, 104] width 22 height 36
click at [49, 283] on span "were" at bounding box center [38, 277] width 21 height 11
click at [81, 86] on button "Next" at bounding box center [70, 104] width 22 height 36
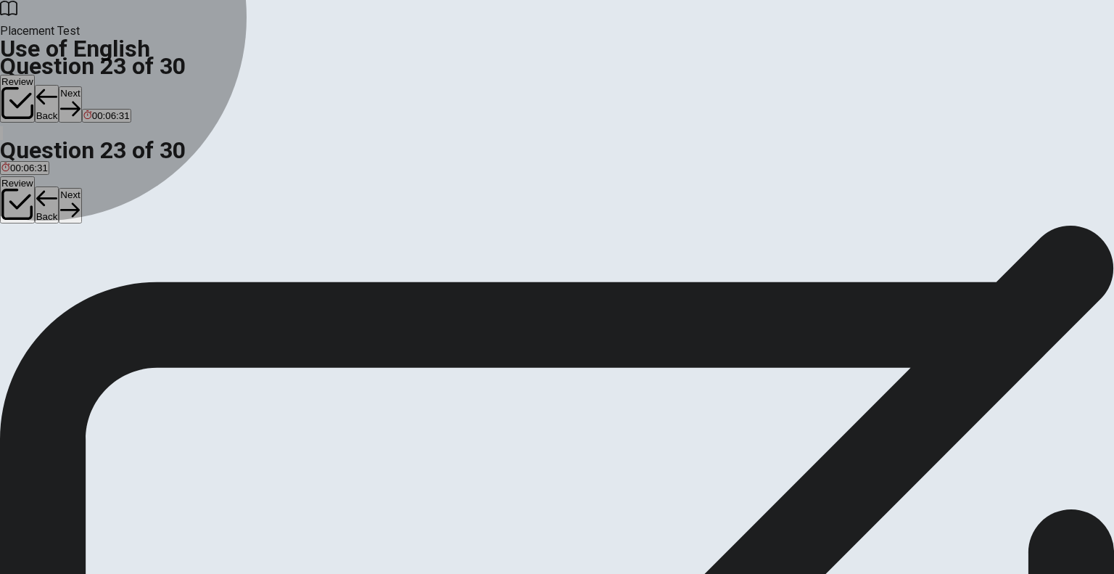
click at [46, 281] on span "left" at bounding box center [39, 277] width 13 height 11
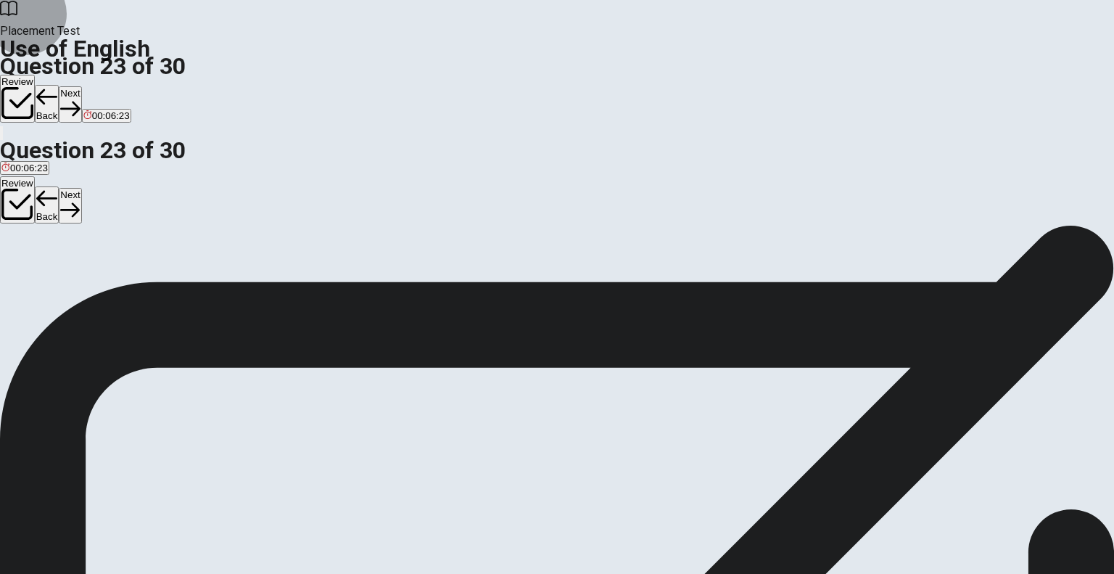
click at [81, 86] on button "Next" at bounding box center [70, 104] width 22 height 36
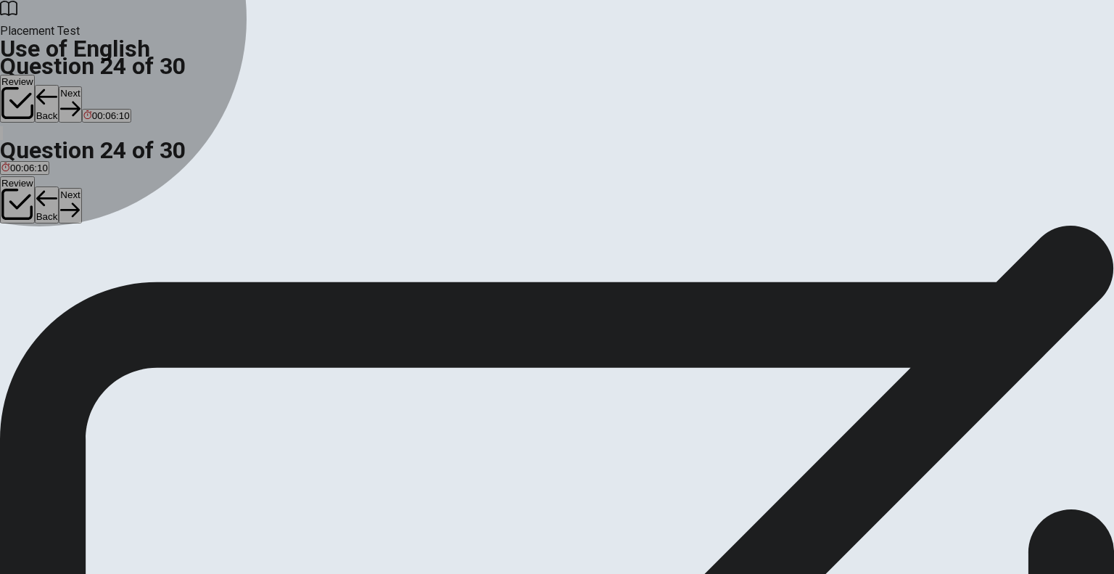
click at [38, 272] on span "received" at bounding box center [19, 277] width 36 height 11
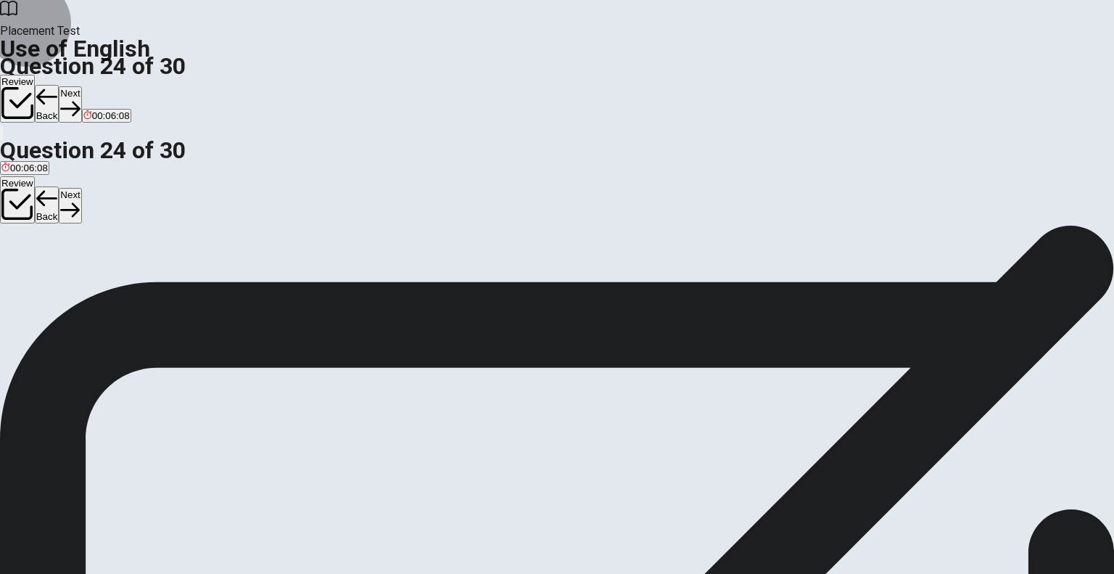
click at [81, 86] on button "Next" at bounding box center [70, 104] width 22 height 36
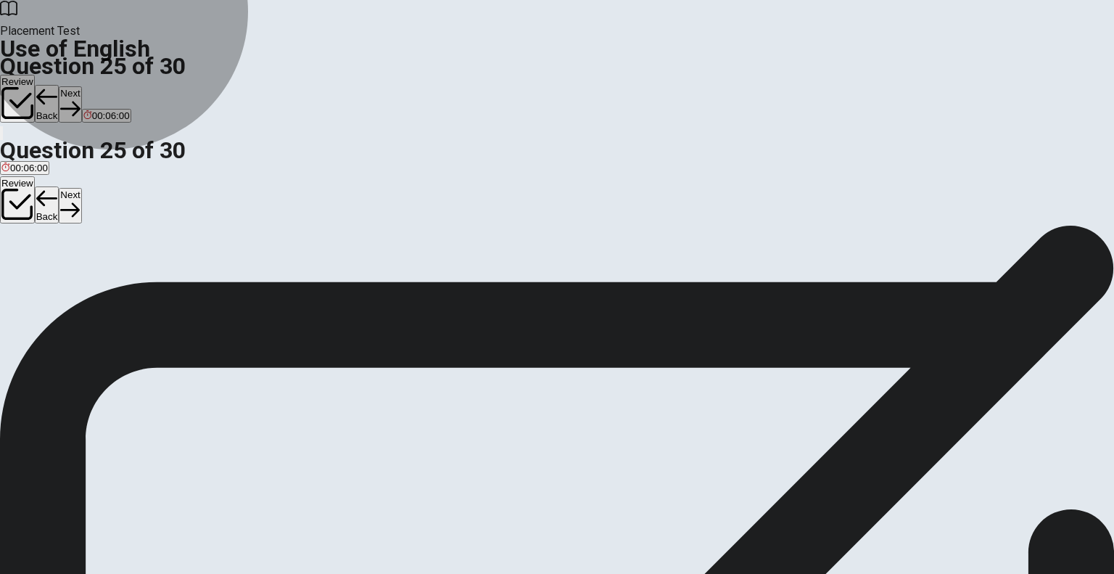
click at [121, 276] on span "normal or expected" at bounding box center [79, 277] width 83 height 11
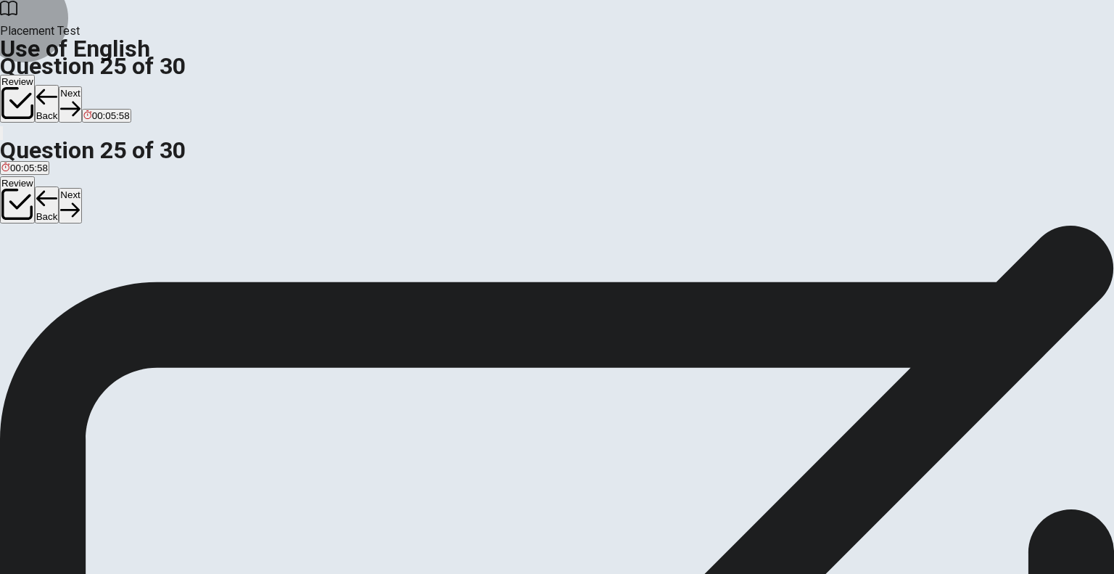
click at [81, 86] on button "Next" at bounding box center [70, 104] width 22 height 36
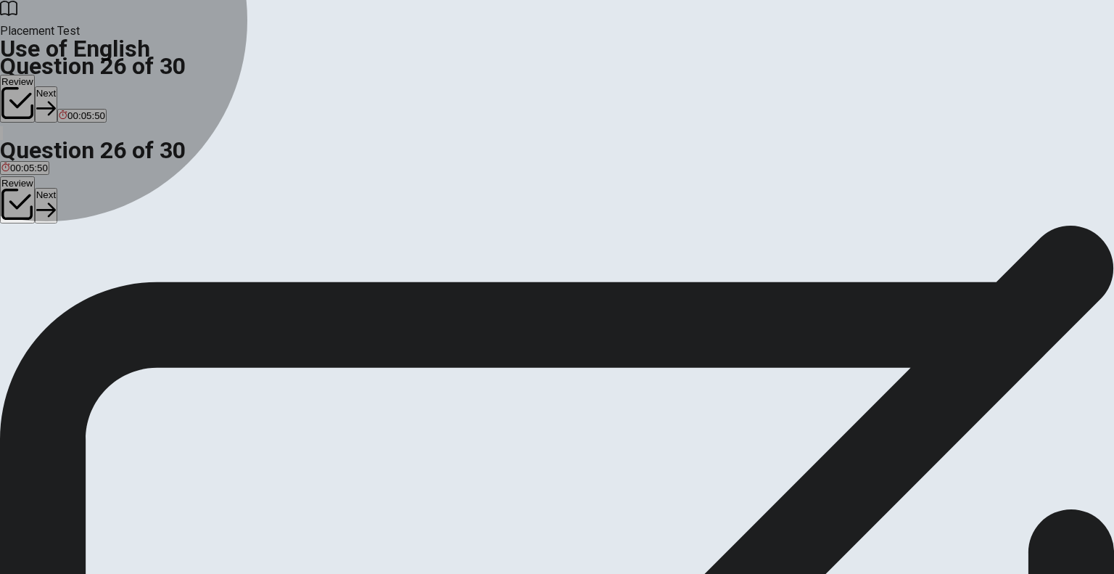
click at [30, 272] on span "assign" at bounding box center [15, 277] width 28 height 11
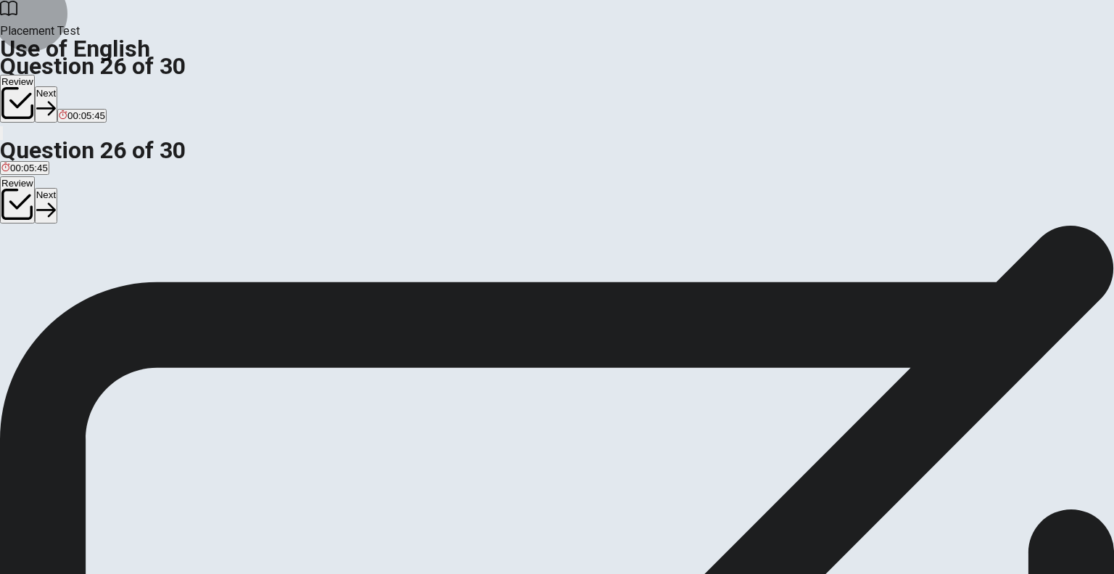
click at [57, 86] on button "Next" at bounding box center [46, 104] width 22 height 36
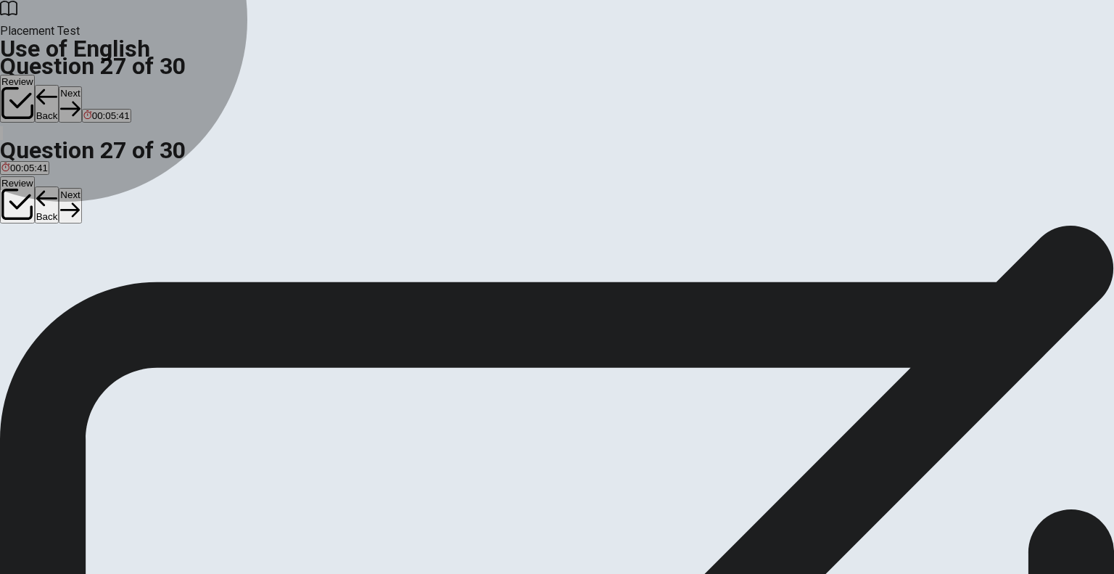
click at [41, 272] on span "restricted" at bounding box center [21, 277] width 40 height 11
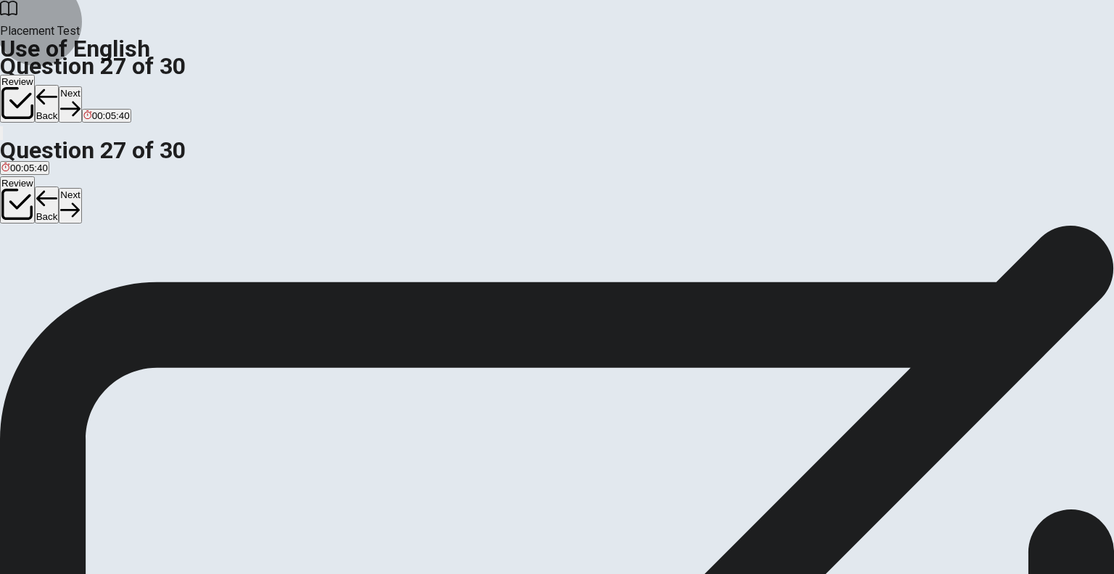
click at [81, 86] on button "Next" at bounding box center [70, 104] width 22 height 36
click at [52, 281] on span "deny" at bounding box center [41, 277] width 21 height 11
click at [81, 86] on button "Next" at bounding box center [70, 104] width 22 height 36
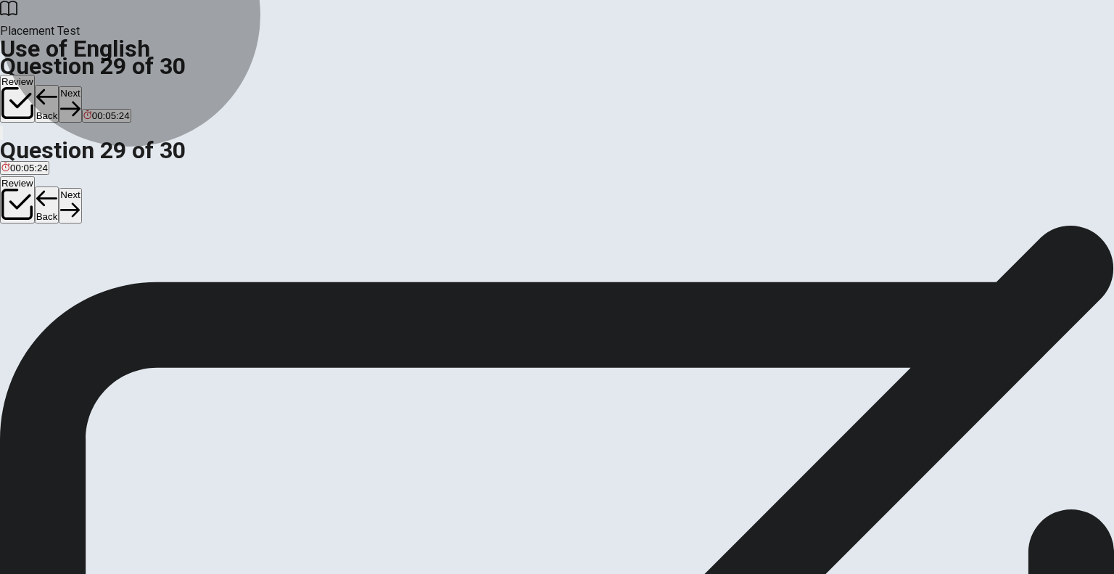
click at [189, 279] on span "causes disagreement" at bounding box center [142, 277] width 92 height 11
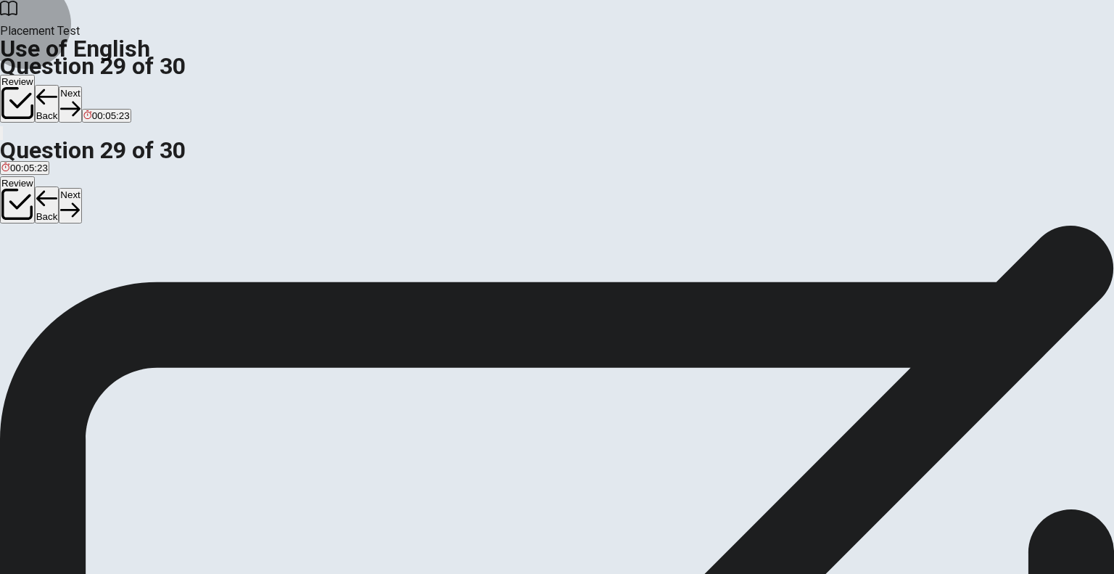
click at [81, 86] on button "Next" at bounding box center [70, 104] width 22 height 36
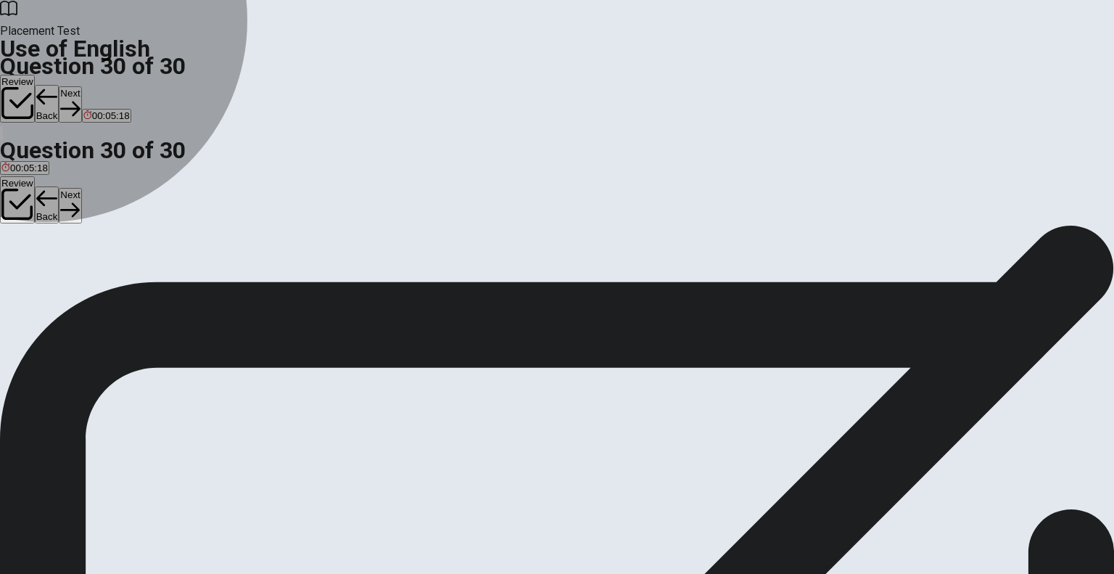
click at [15, 272] on span "are" at bounding box center [8, 277] width 14 height 11
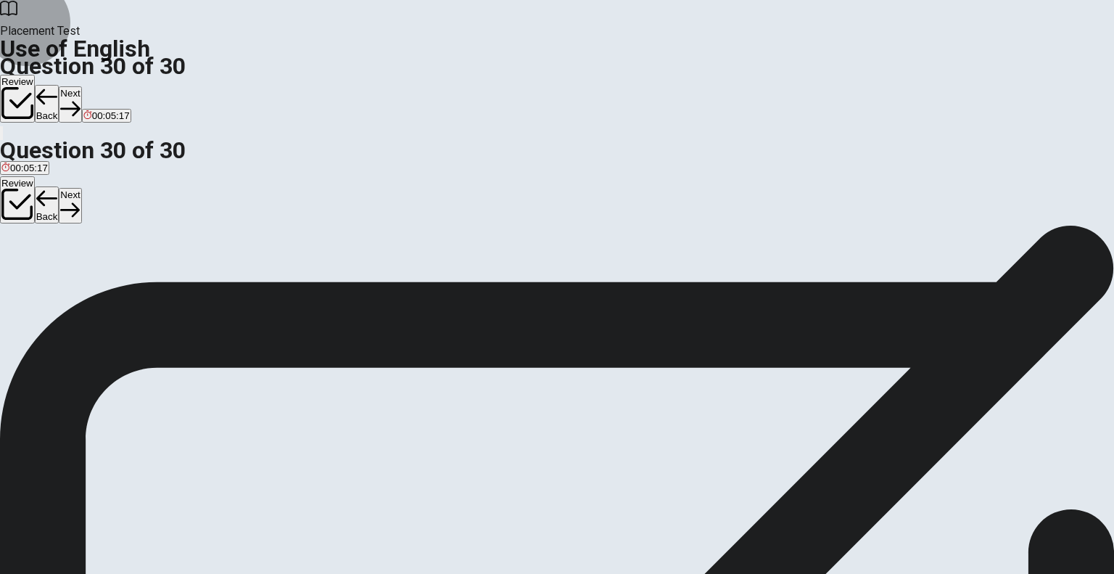
click at [81, 86] on button "Next" at bounding box center [70, 104] width 22 height 36
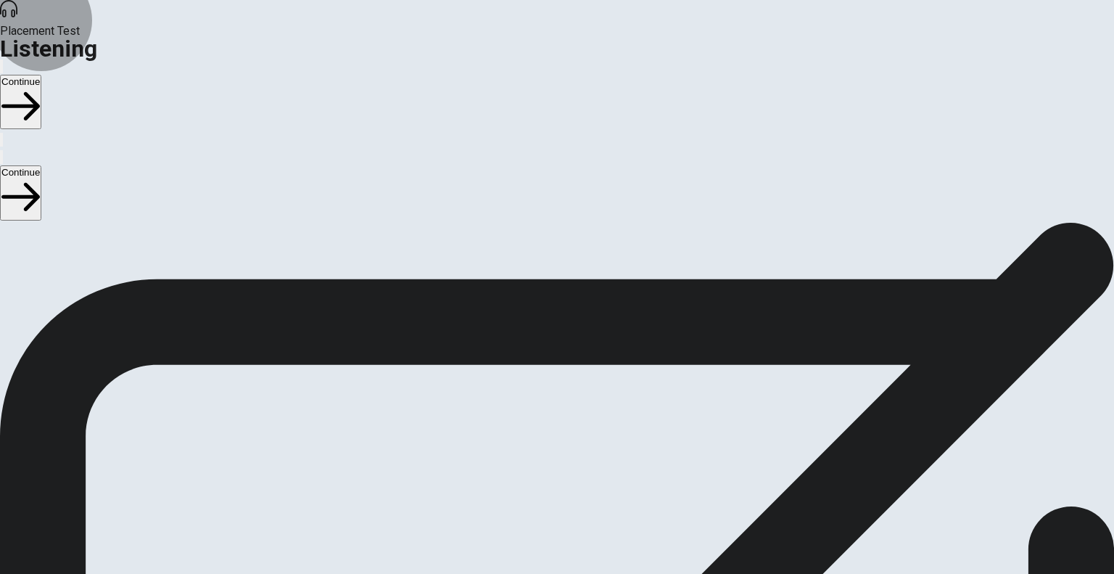
click at [41, 75] on button "Continue" at bounding box center [20, 102] width 41 height 54
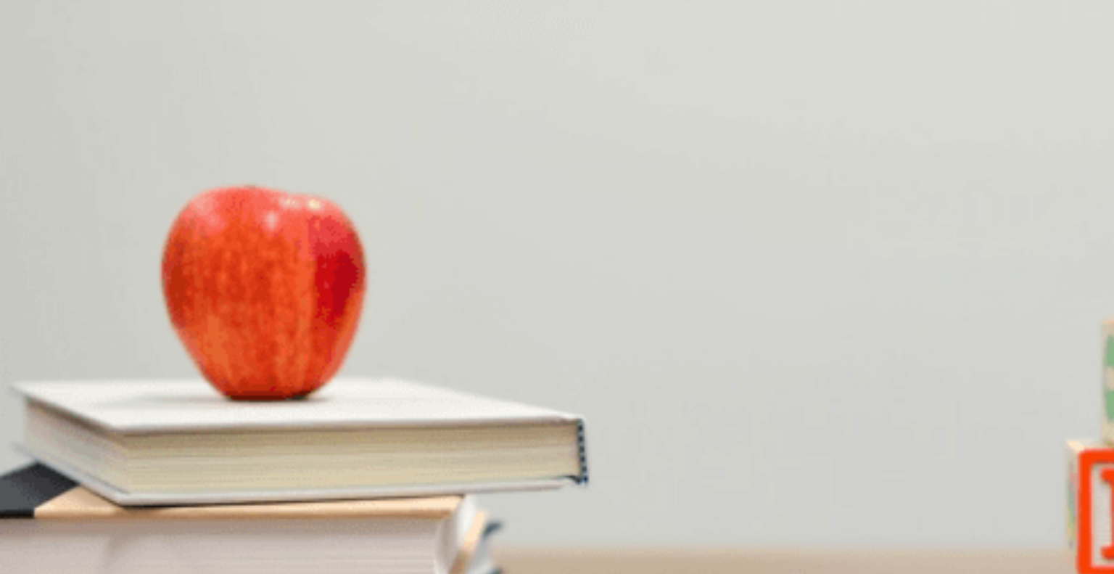
scroll to position [75, 0]
click at [216, 274] on button "B Outdoors at the [GEOGRAPHIC_DATA]" at bounding box center [130, 286] width 173 height 25
click at [347, 358] on span "“Celebrate Community”" at bounding box center [297, 352] width 100 height 11
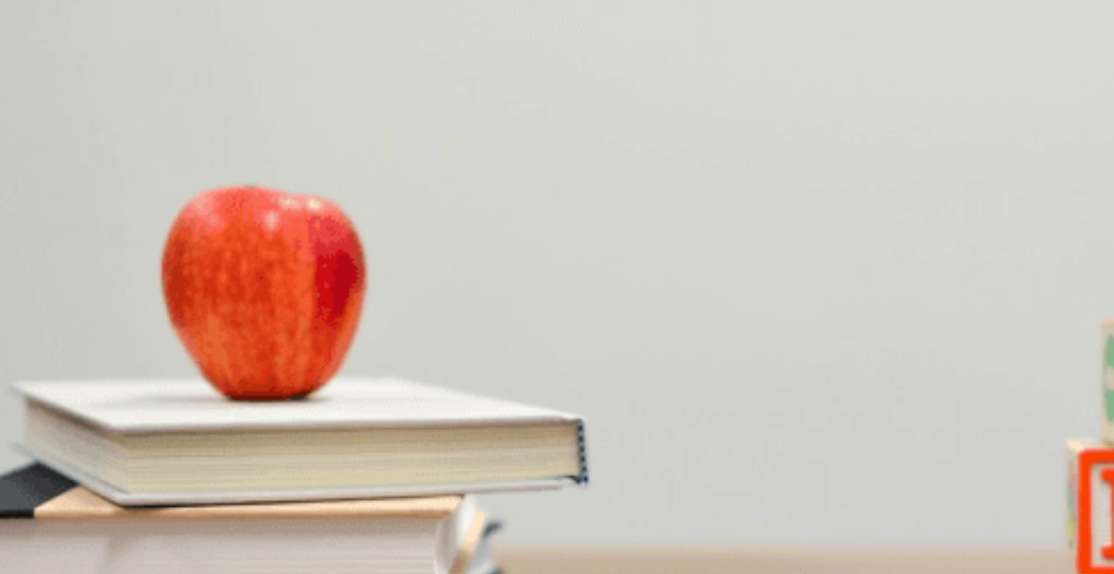
click at [139, 469] on span "Partnering with local businesses" at bounding box center [70, 474] width 138 height 11
click at [346, 408] on span "Reach out to local businesses for support" at bounding box center [257, 413] width 178 height 11
click at [196, 530] on span "A charity event" at bounding box center [164, 535] width 63 height 11
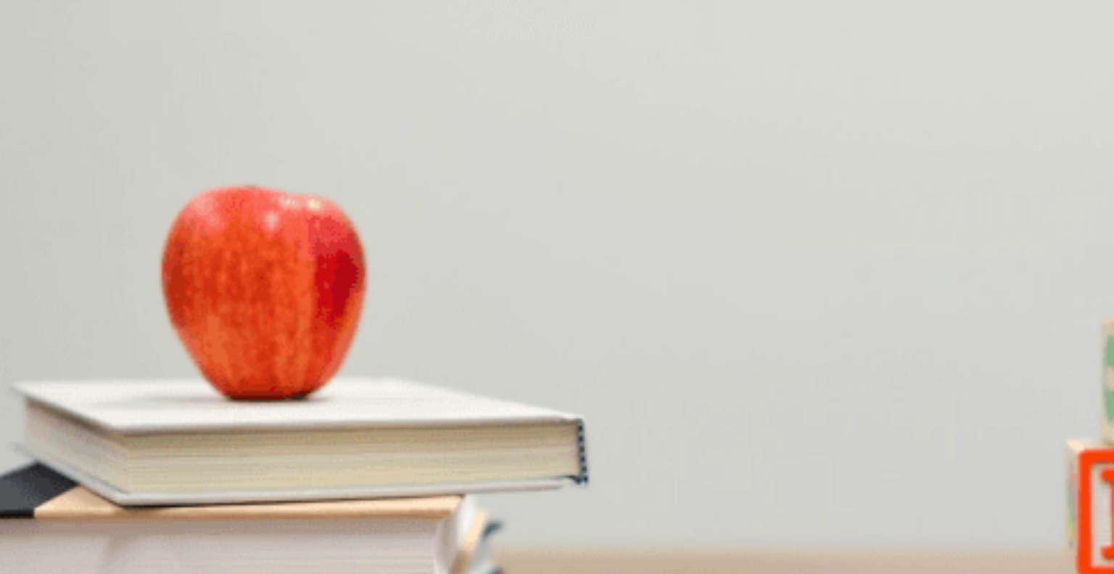
click at [41, 75] on button "Continue" at bounding box center [20, 102] width 41 height 54
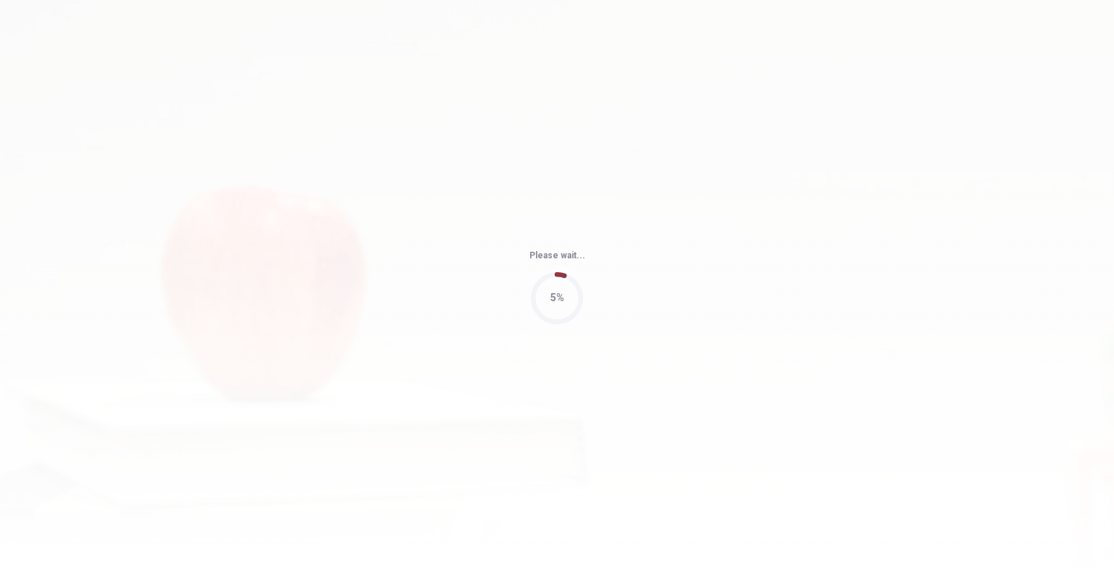
type input "69"
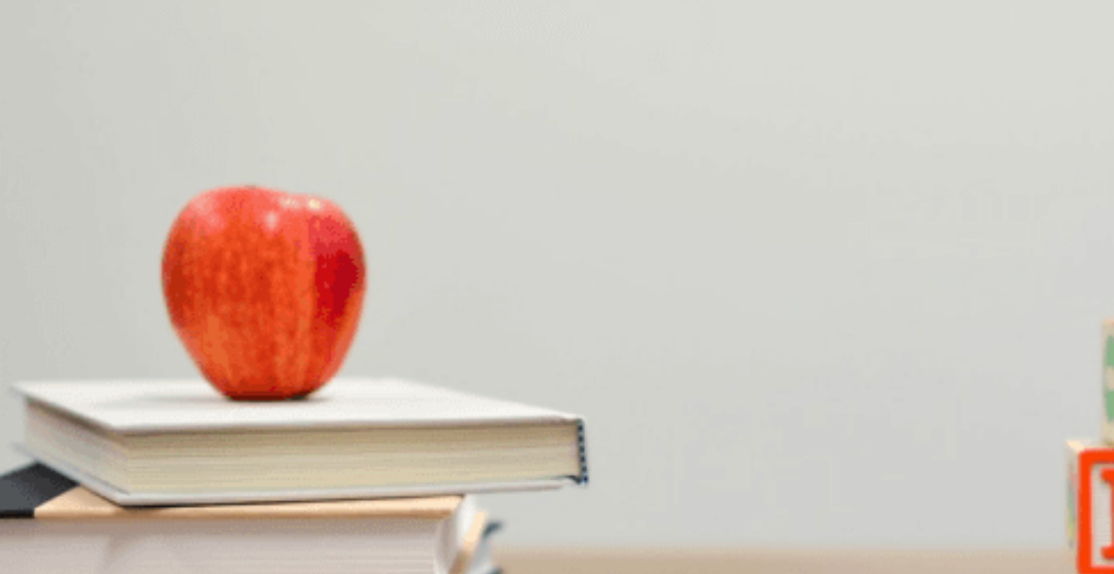
scroll to position [98, 0]
click at [386, 286] on span "Rehearse his presentation" at bounding box center [329, 291] width 113 height 11
click at [630, 358] on span "Be concise and admit if you don’t know the answer" at bounding box center [574, 352] width 217 height 11
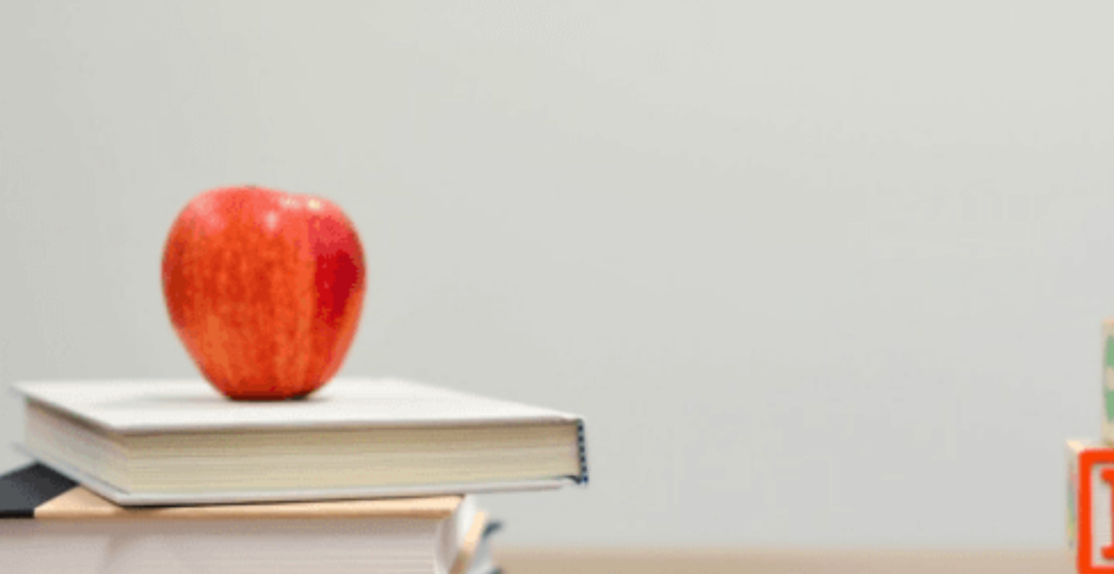
click at [176, 396] on button "A Focus on key points and speak naturally" at bounding box center [88, 408] width 176 height 25
click at [249, 518] on button "D The slides" at bounding box center [225, 530] width 47 height 25
click at [289, 469] on span "Handling the Q&A session" at bounding box center [232, 474] width 112 height 11
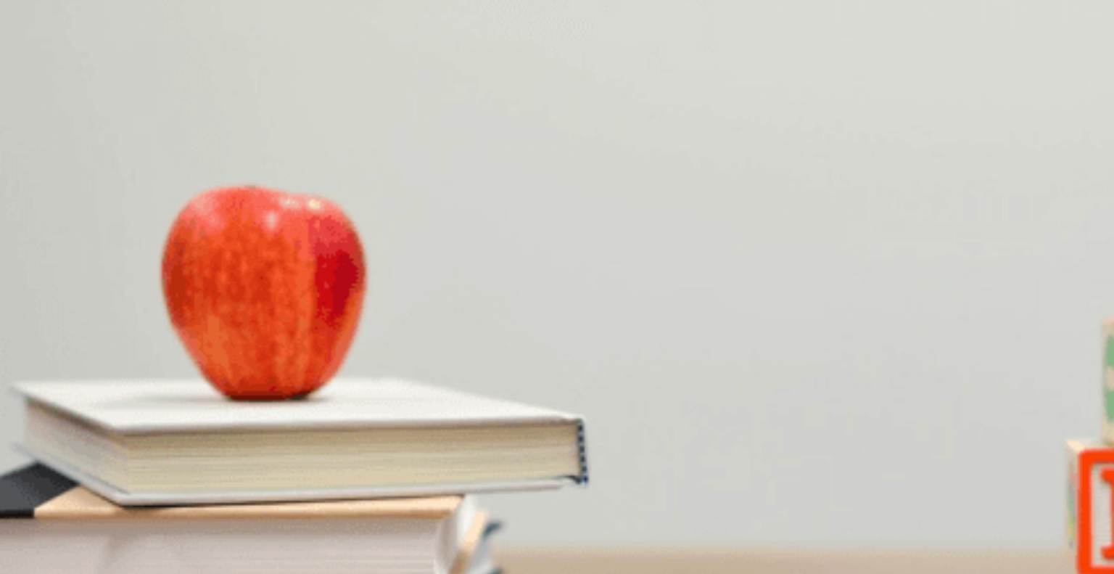
scroll to position [566, 0]
click at [41, 75] on button "Continue" at bounding box center [20, 102] width 41 height 54
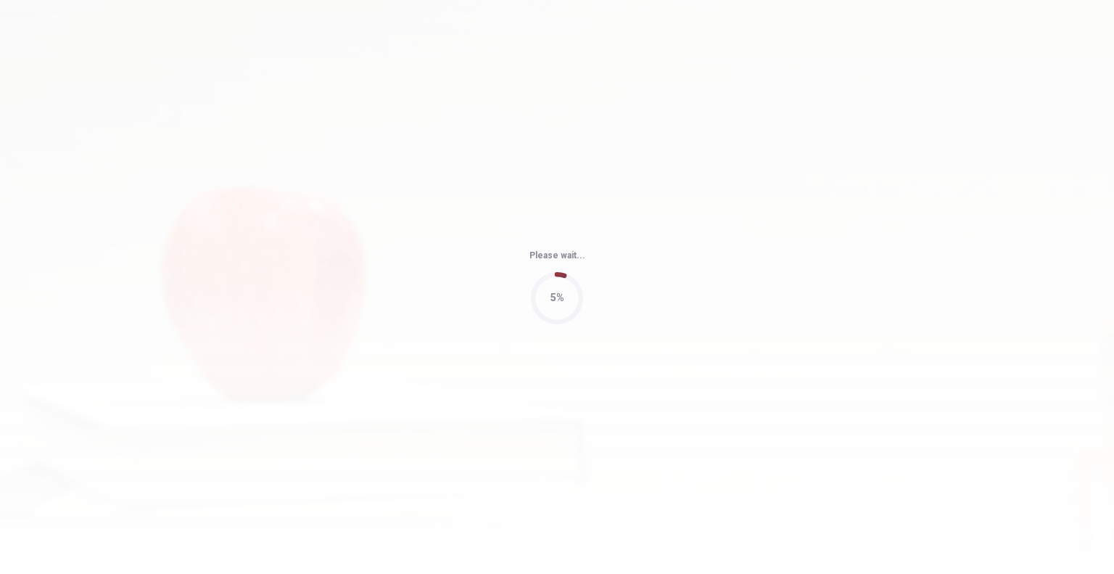
type input "62"
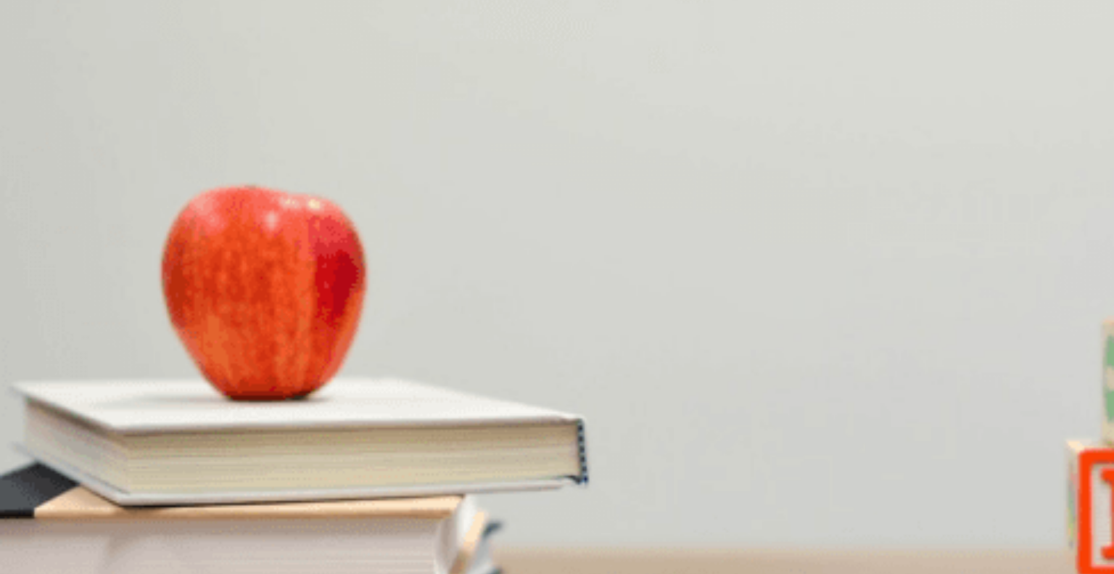
scroll to position [336, 0]
click at [270, 347] on span "Incorporating live Q&A sessions and behind-the-scenes videos" at bounding box center [135, 352] width 268 height 11
click at [221, 408] on span "Collaborating with them" at bounding box center [170, 413] width 101 height 11
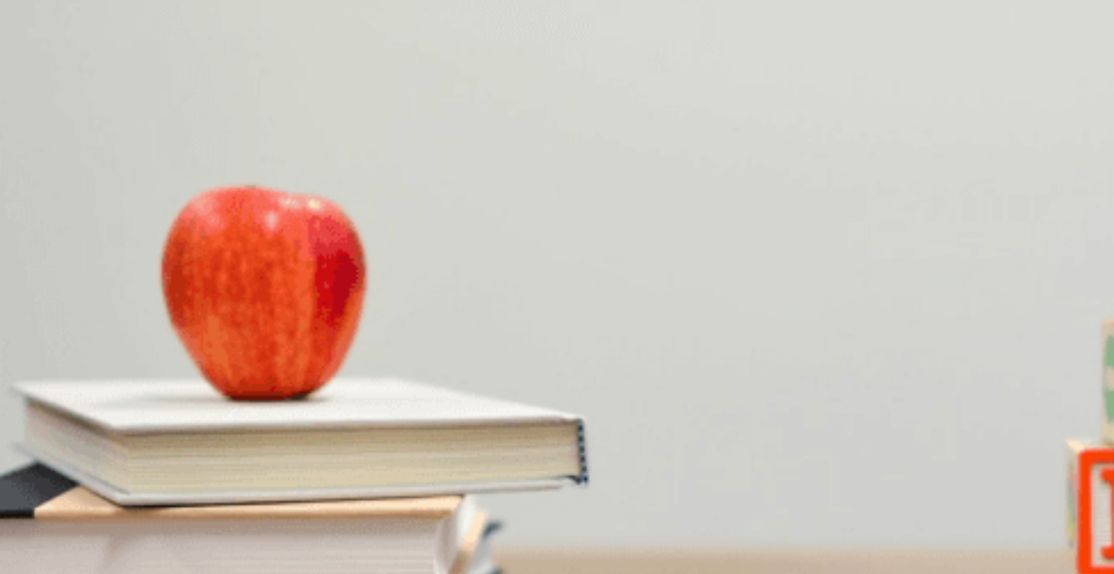
click at [97, 469] on span "Contacting influencers" at bounding box center [49, 474] width 96 height 11
click at [65, 286] on span "[DATE]" at bounding box center [50, 291] width 30 height 11
click at [247, 530] on span "The social media content" at bounding box center [193, 535] width 107 height 11
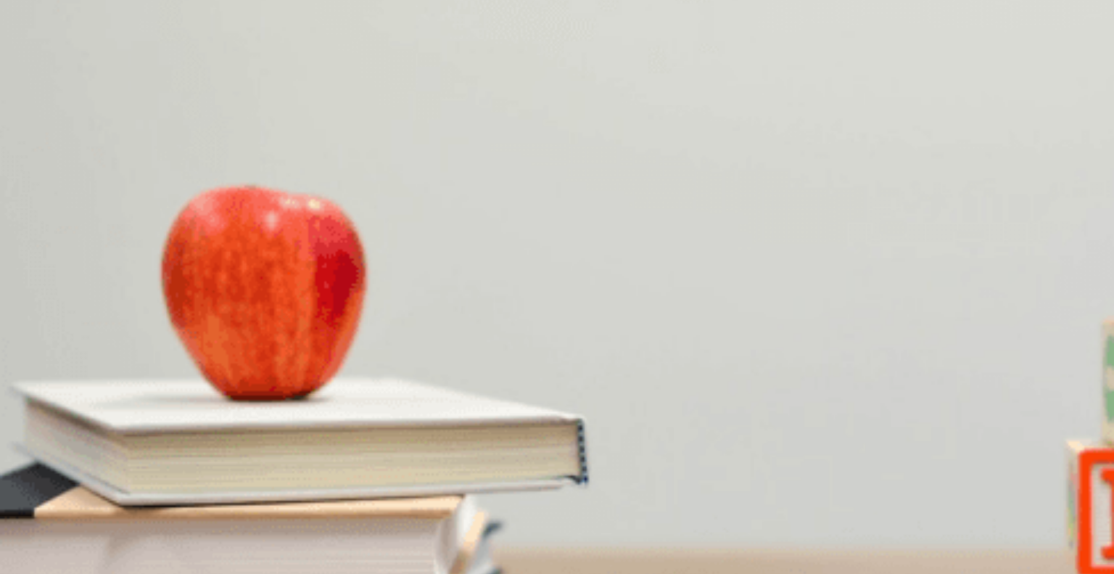
click at [87, 518] on button "A The product visuals" at bounding box center [43, 530] width 87 height 25
click at [247, 530] on span "The social media content" at bounding box center [193, 535] width 107 height 11
click at [41, 75] on button "Continue" at bounding box center [20, 102] width 41 height 54
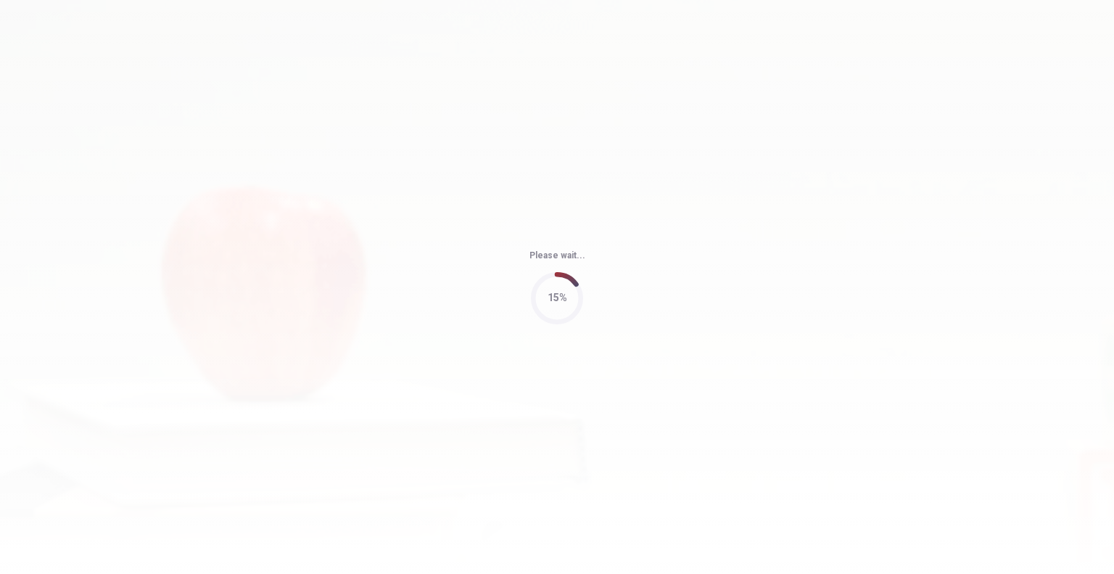
type input "68"
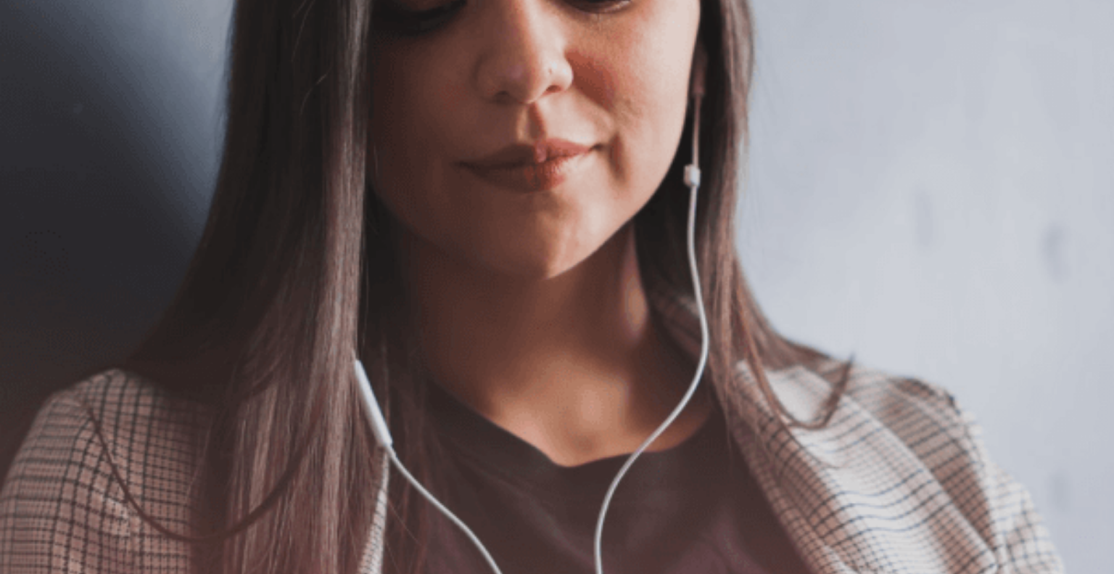
scroll to position [209, 0]
click at [490, 176] on div "The Speaking Section will begin soon. Use a headset if available (recommended f…" at bounding box center [557, 97] width 1114 height 157
click at [41, 75] on button "Continue" at bounding box center [20, 102] width 41 height 54
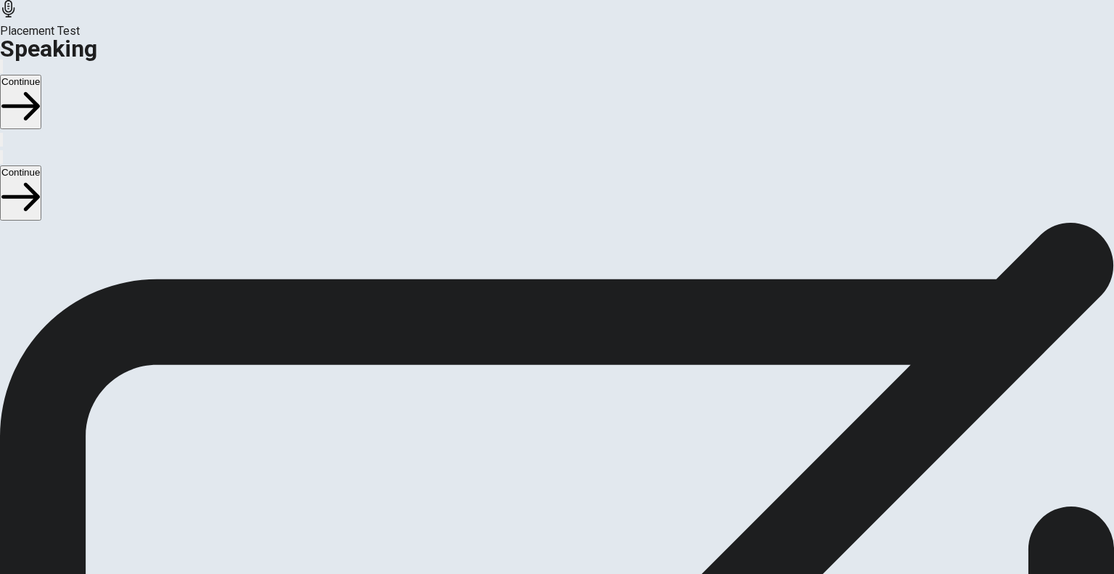
scroll to position [160, 0]
click at [583, 461] on span "Stop Recording" at bounding box center [557, 476] width 51 height 31
click at [555, 363] on icon "Play Audio" at bounding box center [548, 371] width 14 height 17
click at [41, 75] on button "Continue" at bounding box center [20, 102] width 41 height 54
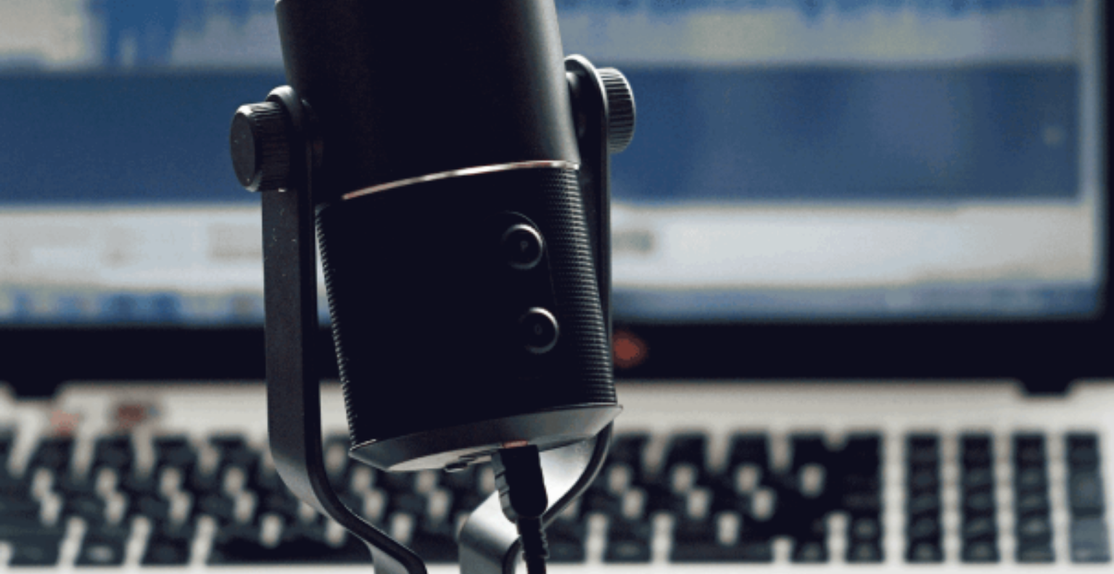
scroll to position [99, 0]
click at [41, 75] on button "Continue" at bounding box center [20, 102] width 41 height 54
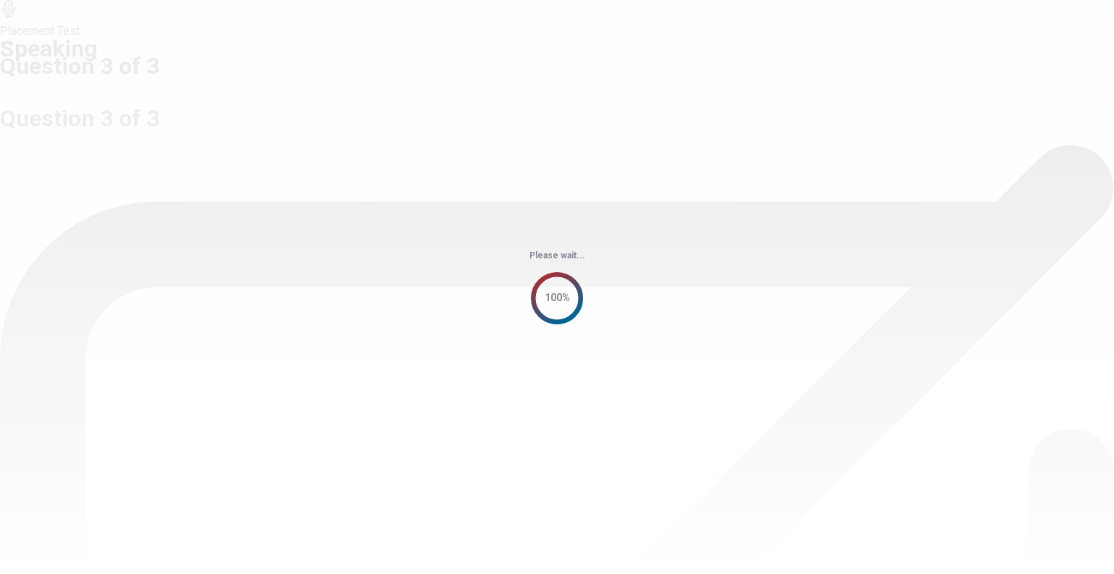
scroll to position [0, 0]
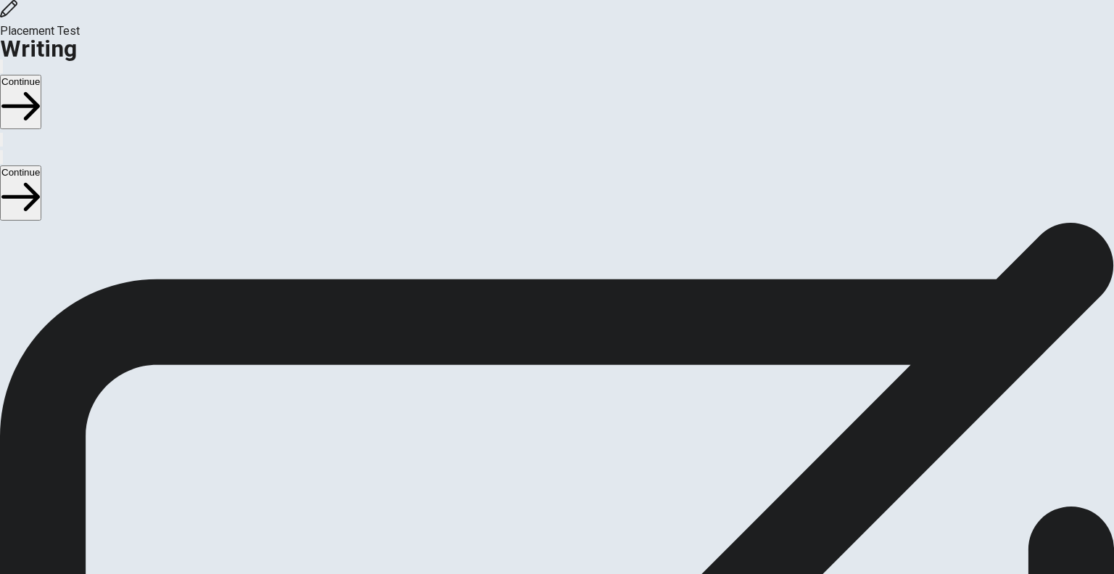
click at [41, 75] on button "Continue" at bounding box center [20, 102] width 41 height 54
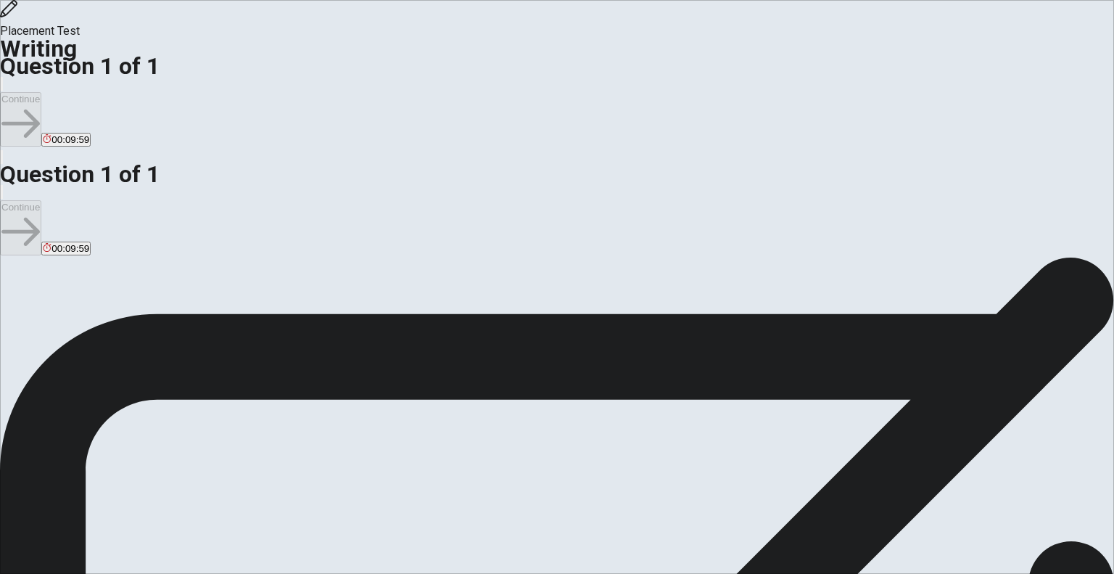
type textarea "For the [DATE]-[DATE] season the San Francisco 49ers have made some big moves i…"
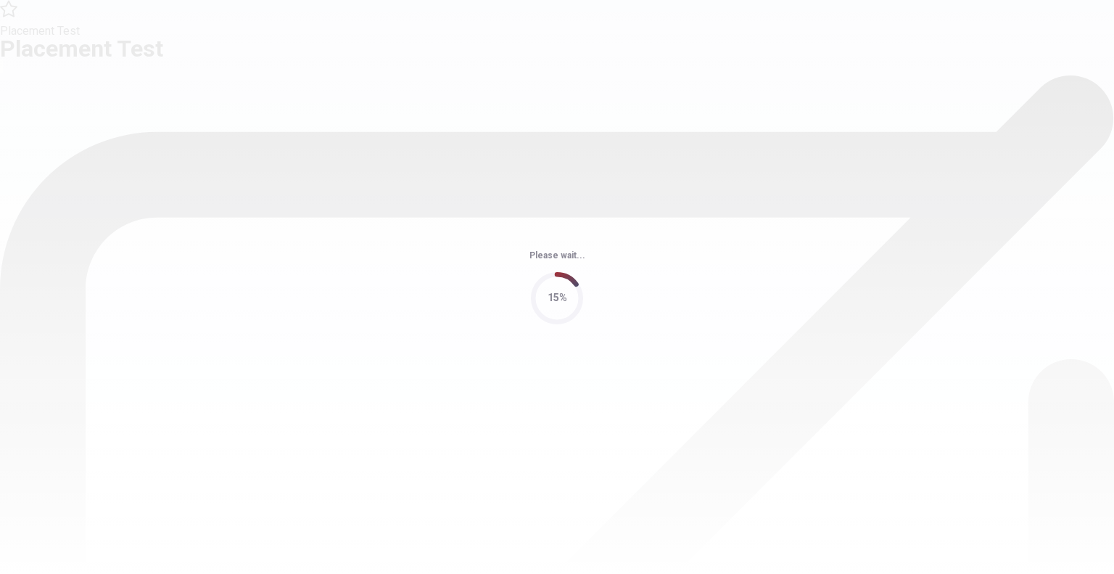
scroll to position [0, 0]
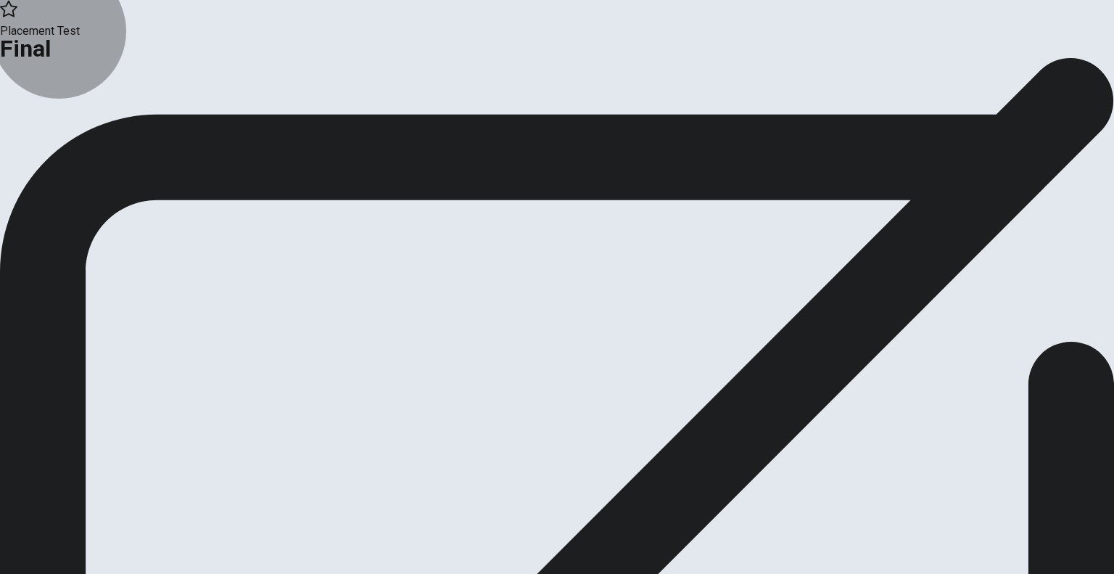
click at [59, 129] on button "Continue" at bounding box center [29, 120] width 59 height 20
